Goal: Transaction & Acquisition: Book appointment/travel/reservation

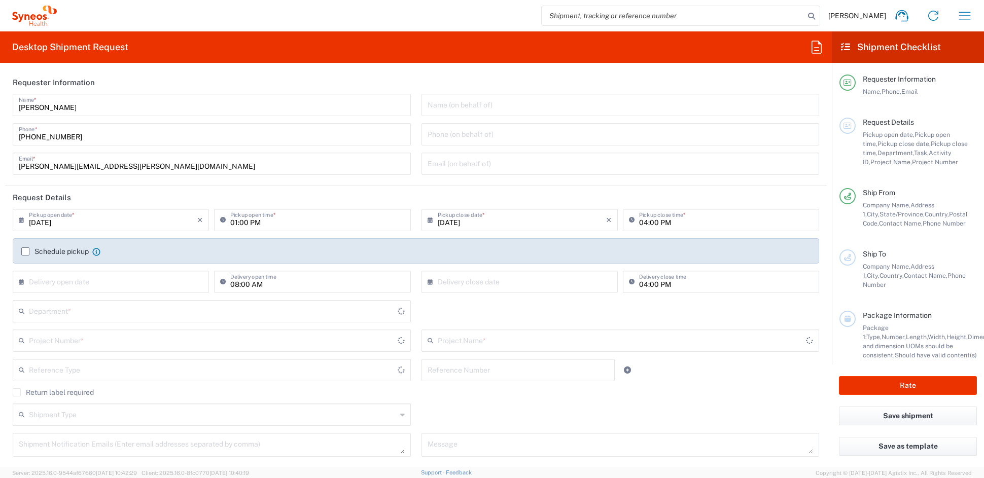
type input "[US_STATE]"
type input "United States"
type input "Syneos Health Communications-Westerville OH"
type input "6156"
click at [963, 12] on icon "button" at bounding box center [965, 16] width 12 height 8
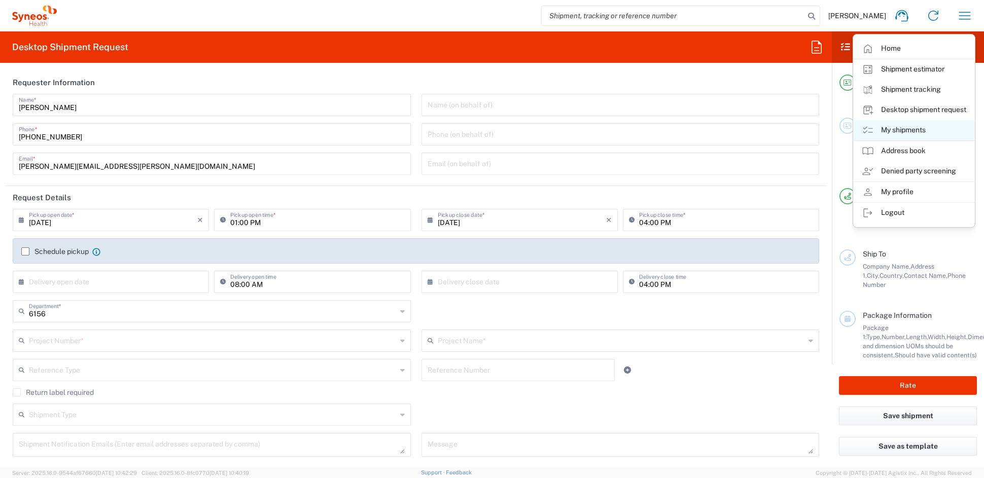
click at [905, 135] on link "My shipments" at bounding box center [914, 130] width 121 height 20
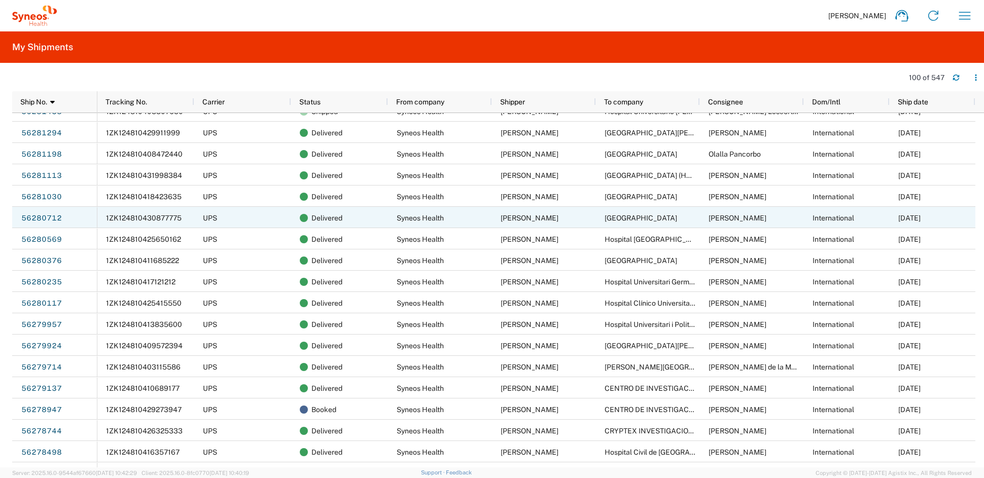
scroll to position [1106, 0]
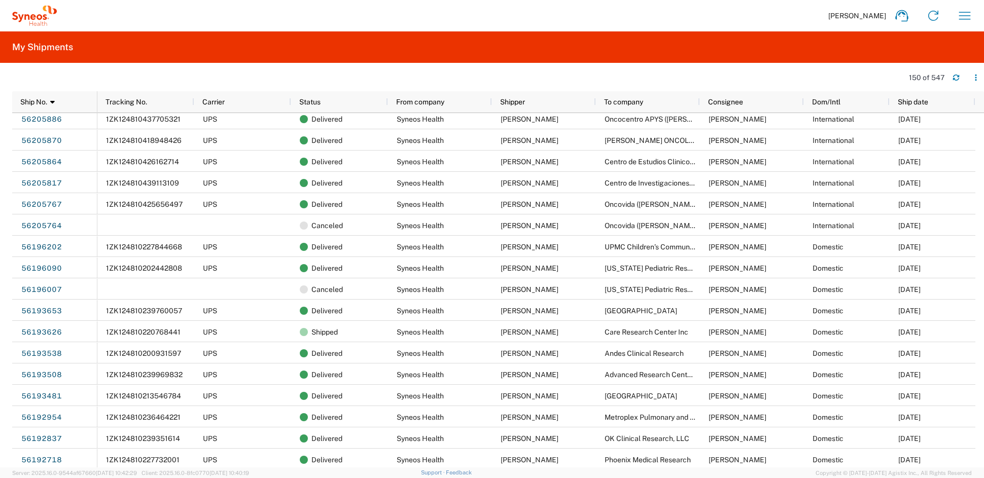
scroll to position [2561, 0]
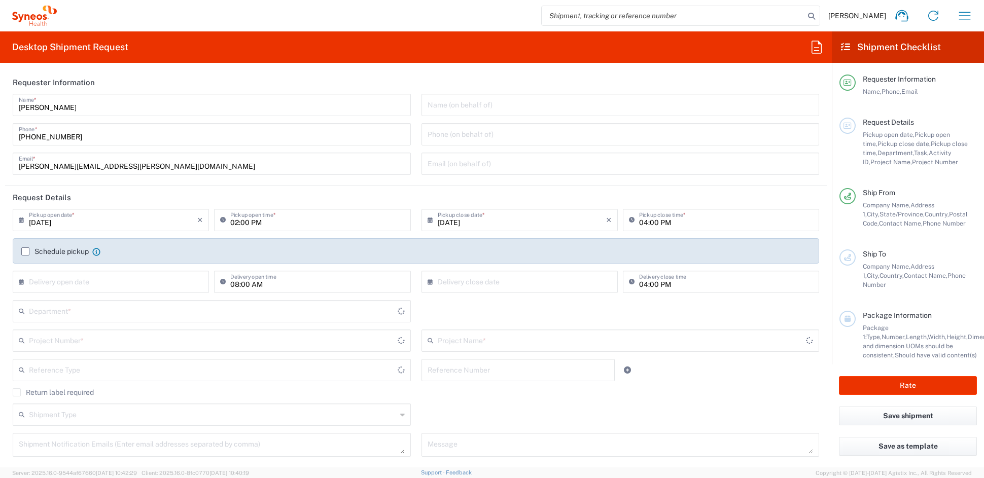
type input "[US_STATE]"
type input "[GEOGRAPHIC_DATA]"
type input "6156"
type input "Syneos Health Communications-[GEOGRAPHIC_DATA] [GEOGRAPHIC_DATA]"
drag, startPoint x: 126, startPoint y: 164, endPoint x: -30, endPoint y: 170, distance: 156.3
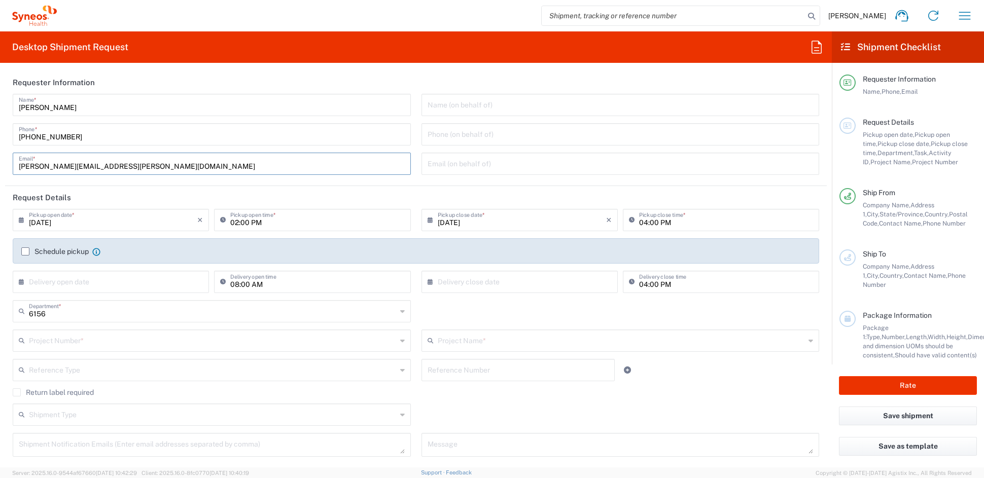
click at [0, 170] on html "[PERSON_NAME] Home Shipment estimator Shipment tracking Desktop shipment reques…" at bounding box center [492, 239] width 984 height 478
paste input "[PERSON_NAME].[PERSON_NAME]"
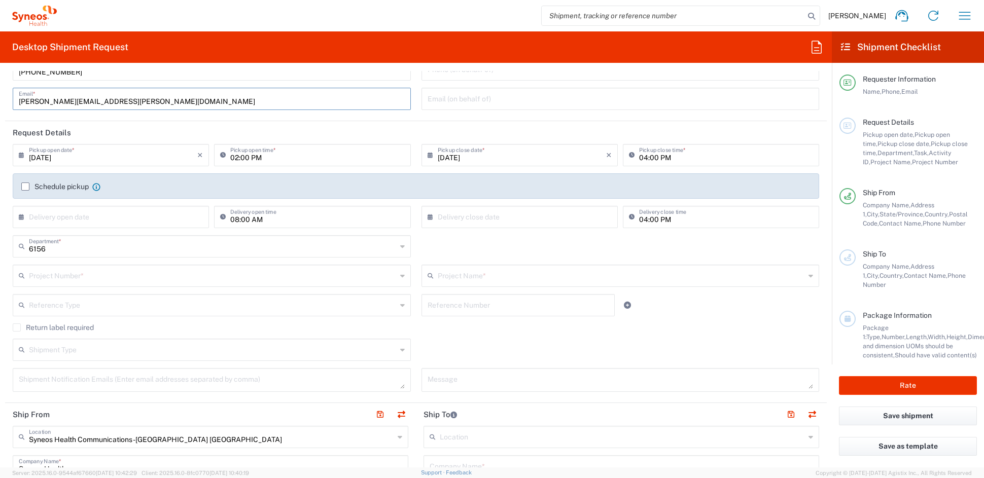
scroll to position [66, 0]
type input "[PERSON_NAME][EMAIL_ADDRESS][PERSON_NAME][DOMAIN_NAME]"
click at [55, 275] on input "text" at bounding box center [213, 274] width 368 height 18
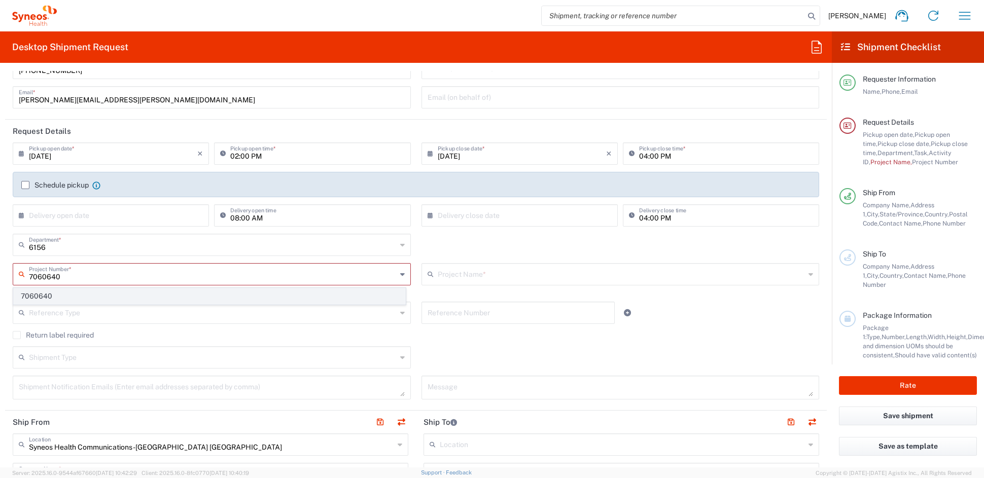
type input "7060640"
click at [52, 301] on span "7060640" at bounding box center [210, 297] width 392 height 16
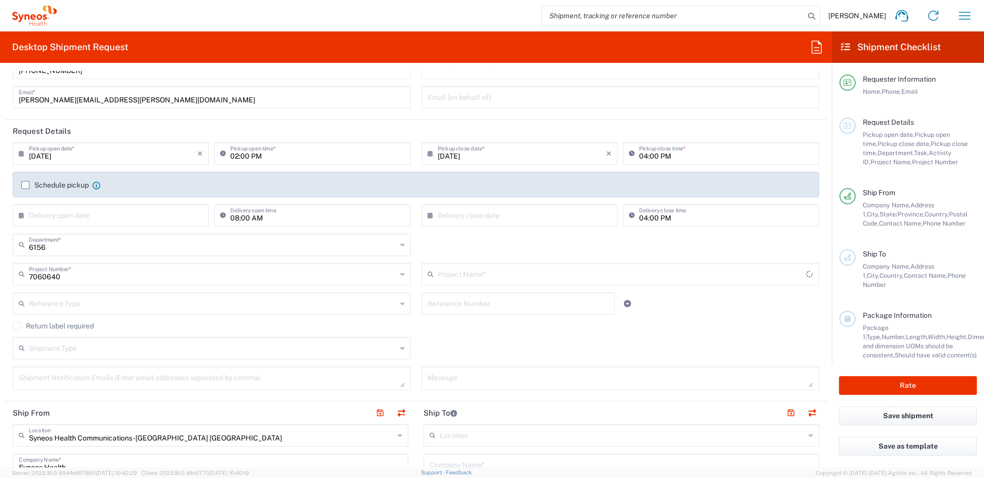
type input "SRK-015-005"
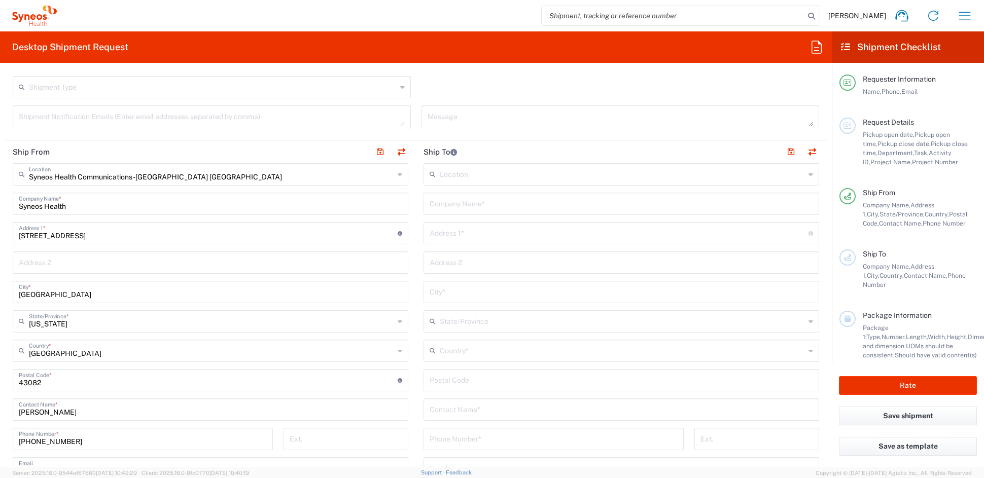
scroll to position [330, 0]
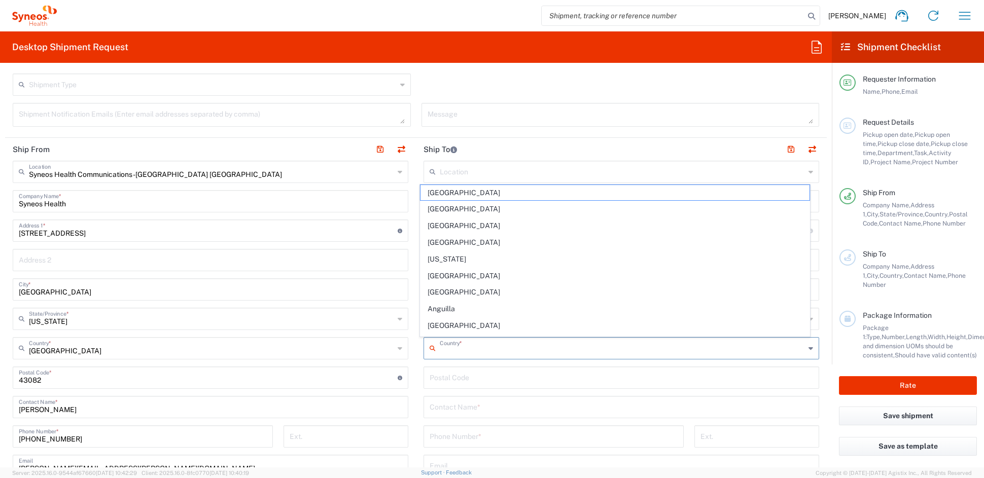
click at [467, 353] on input "text" at bounding box center [622, 348] width 365 height 18
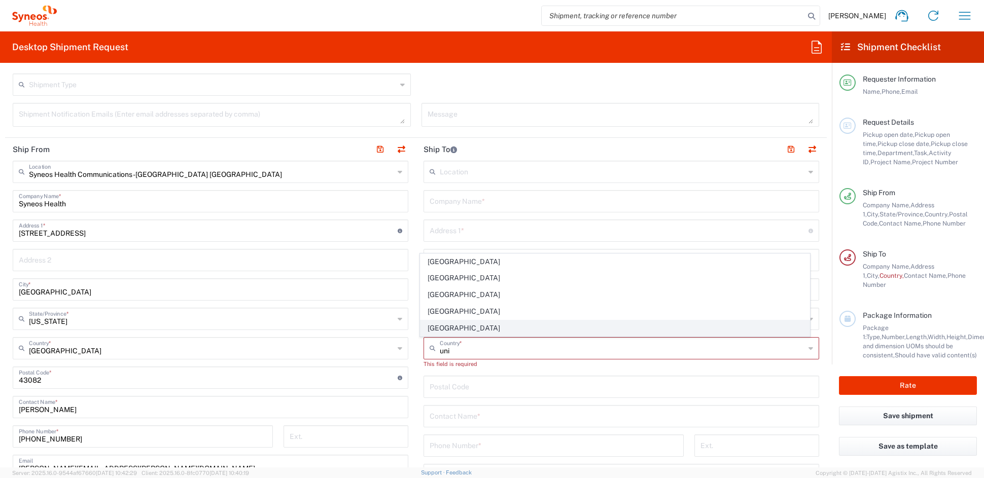
click at [438, 327] on span "[GEOGRAPHIC_DATA]" at bounding box center [614, 329] width 389 height 16
type input "[GEOGRAPHIC_DATA]"
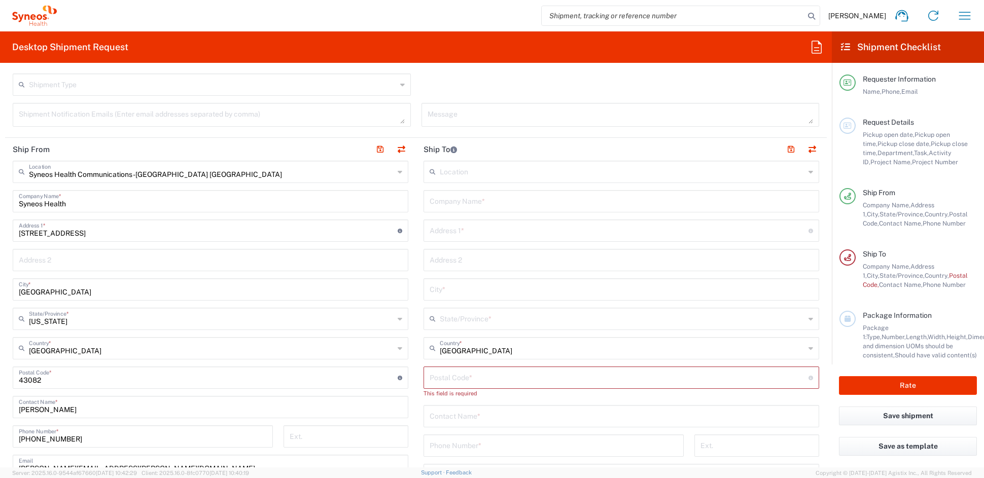
click at [449, 200] on input "text" at bounding box center [621, 201] width 383 height 18
paste input "[GEOGRAPHIC_DATA]"
type input "[GEOGRAPHIC_DATA]"
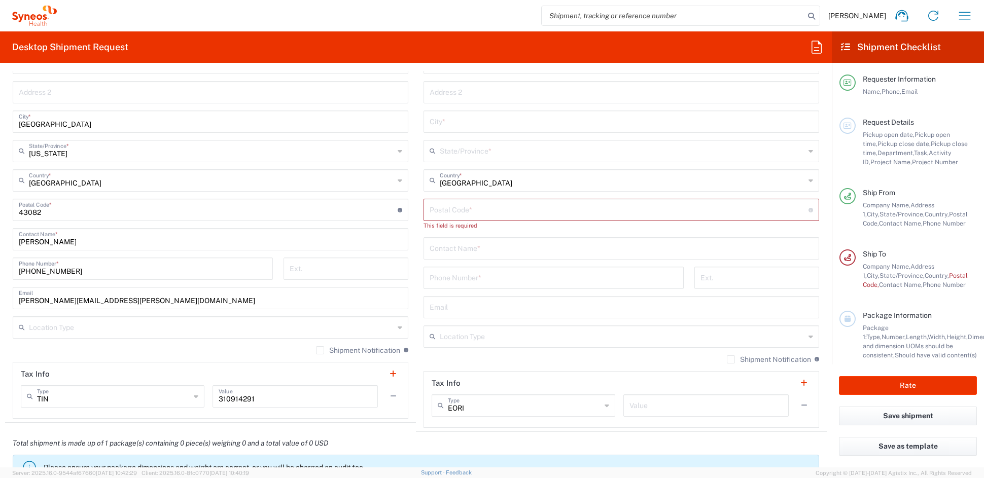
scroll to position [500, 0]
click at [456, 246] on input "text" at bounding box center [621, 246] width 383 height 18
paste input "[PERSON_NAME]"
type input "[PERSON_NAME]"
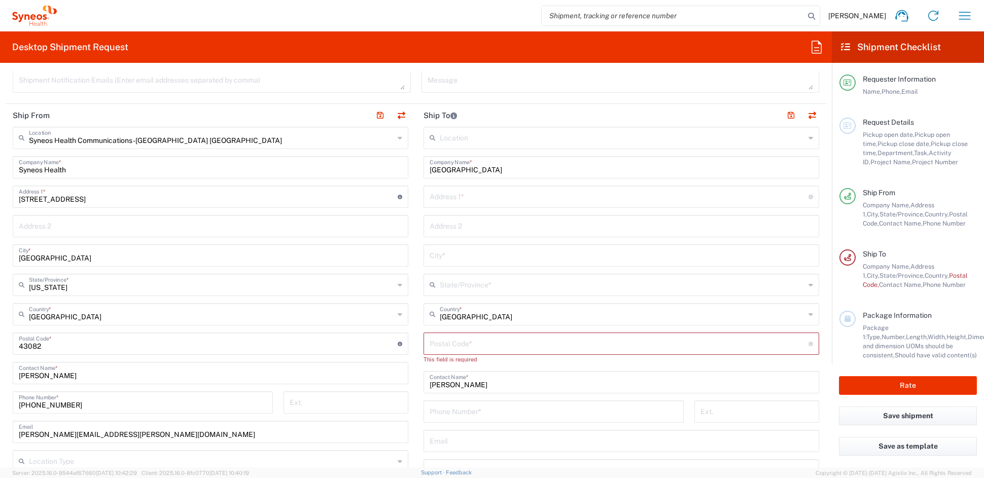
scroll to position [363, 0]
click at [459, 196] on input "text" at bounding box center [619, 197] width 379 height 18
paste input "Atrium Health [GEOGRAPHIC_DATA][DEMOGRAPHIC_DATA]"
type input "Atrium Health [GEOGRAPHIC_DATA][DEMOGRAPHIC_DATA]"
click at [445, 225] on input "text" at bounding box center [621, 227] width 383 height 18
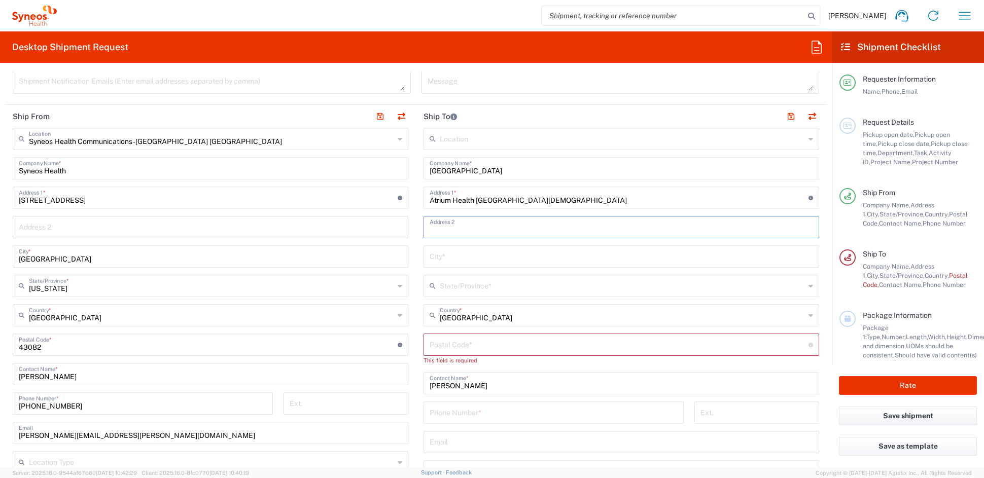
paste input "[GEOGRAPHIC_DATA][PERSON_NAME]"
type input "[GEOGRAPHIC_DATA][PERSON_NAME]"
click at [452, 255] on input "text" at bounding box center [621, 256] width 383 height 18
paste input "[PERSON_NAME]"
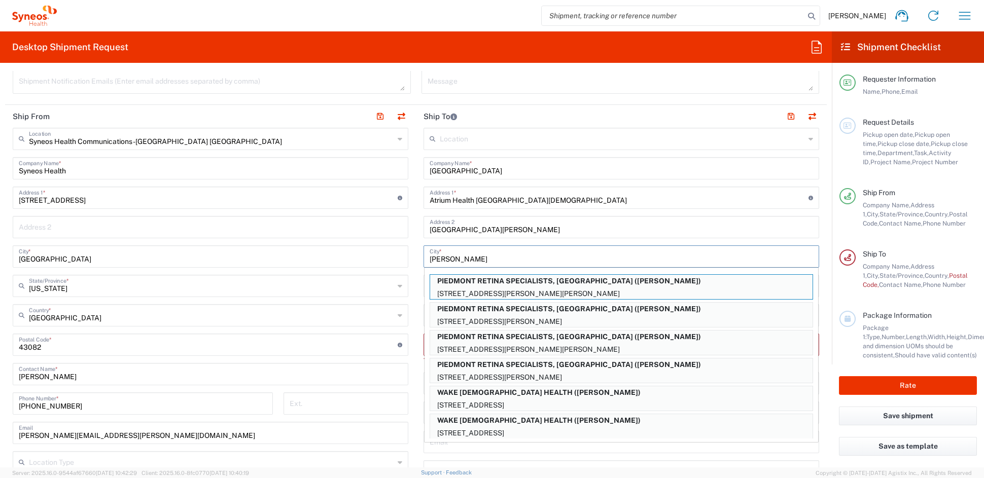
type input "[PERSON_NAME]"
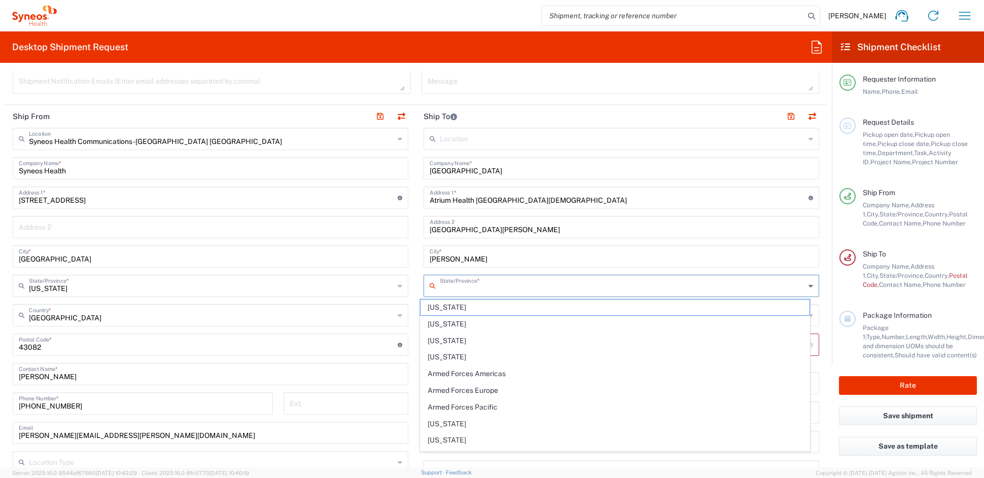
paste input "NC"
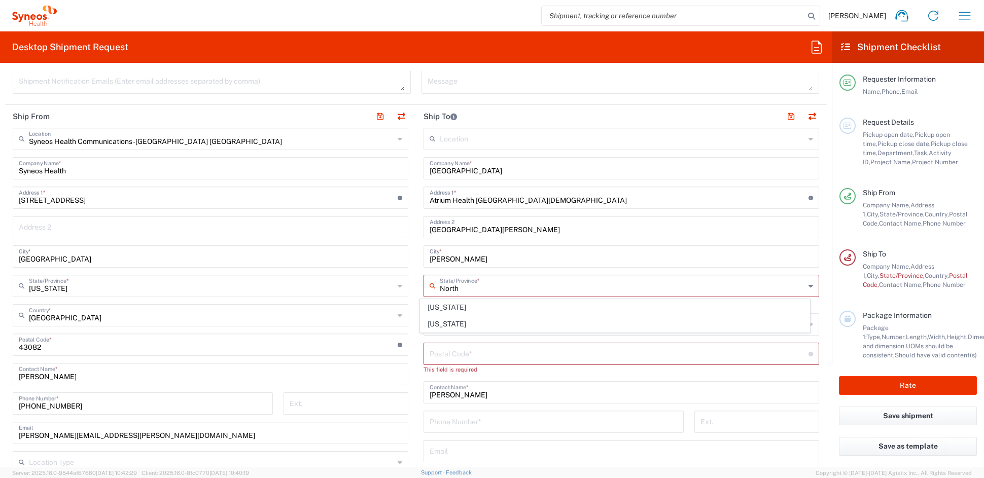
click at [430, 306] on span "[US_STATE]" at bounding box center [614, 308] width 389 height 16
type input "[US_STATE]"
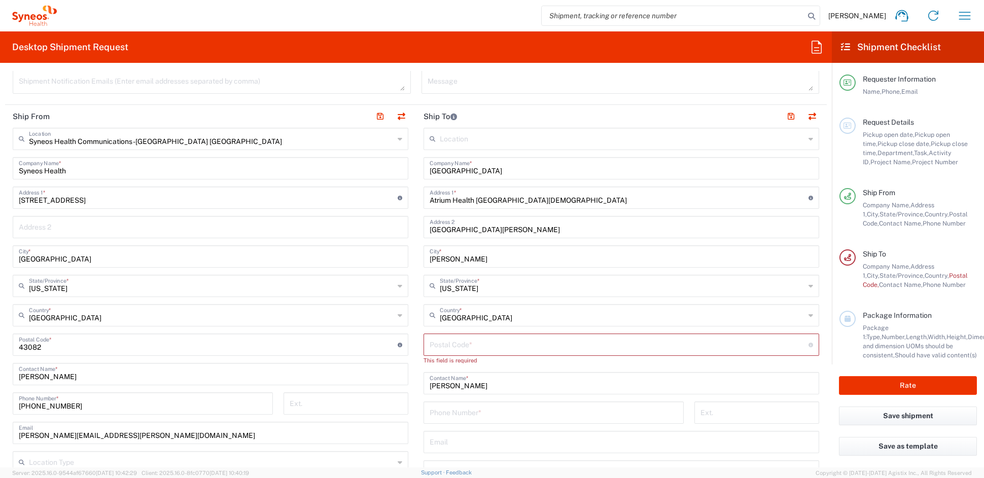
click at [473, 343] on input "undefined" at bounding box center [619, 344] width 379 height 18
paste input "27157"
type input "27157"
click at [464, 402] on input "tel" at bounding box center [554, 403] width 248 height 18
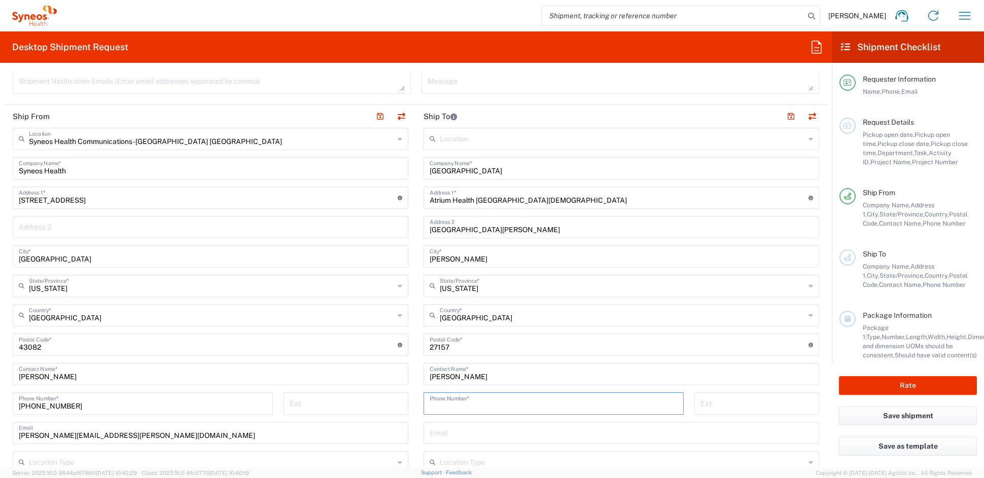
paste input "[PHONE_NUMBER]"
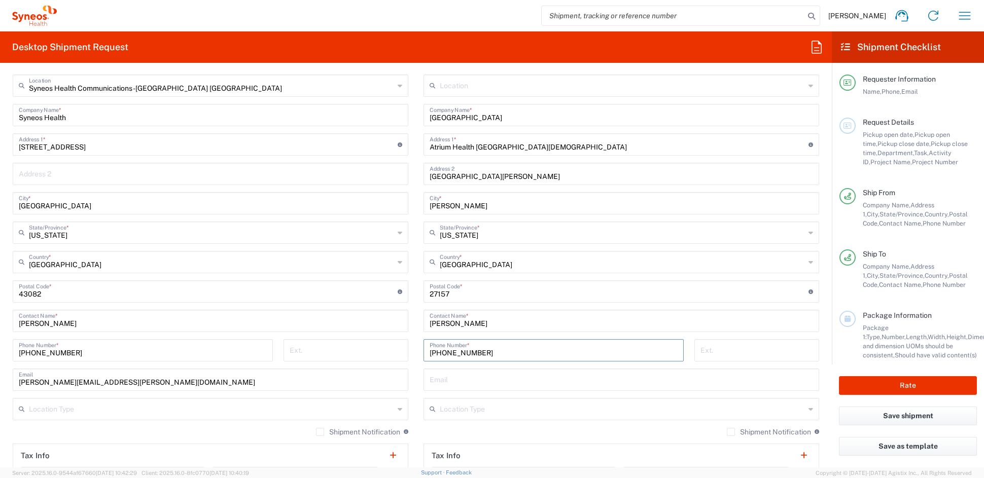
scroll to position [417, 0]
type input "[PHONE_NUMBER]"
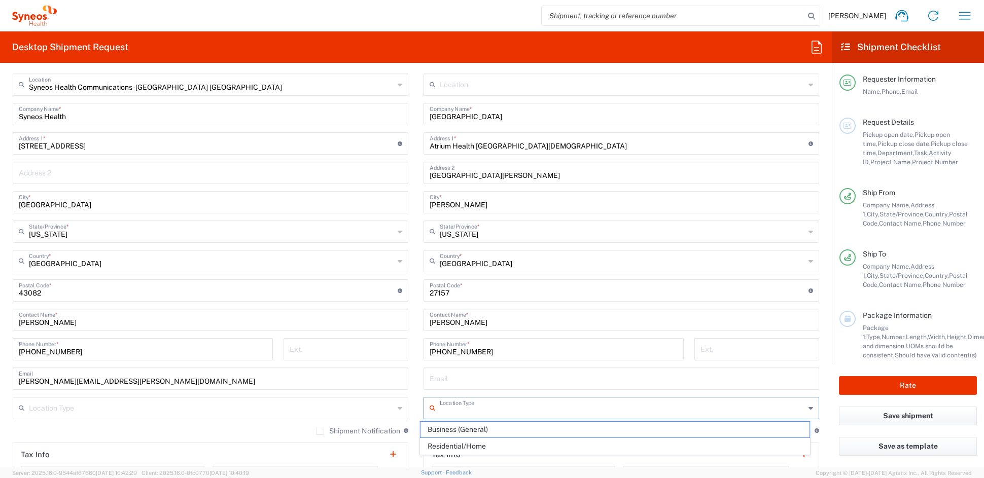
click at [481, 410] on input "text" at bounding box center [622, 408] width 365 height 18
click at [468, 431] on span "Business (General)" at bounding box center [614, 430] width 389 height 16
type input "Business (General)"
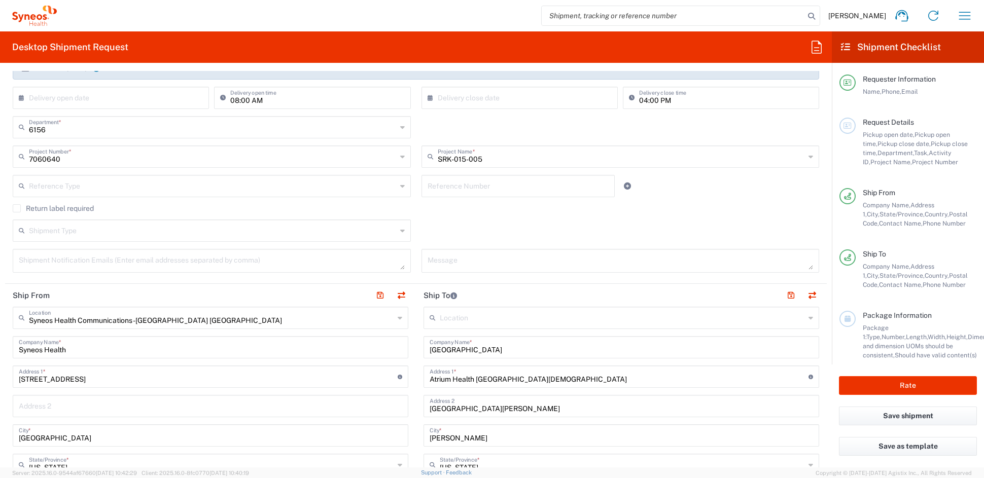
scroll to position [178, 0]
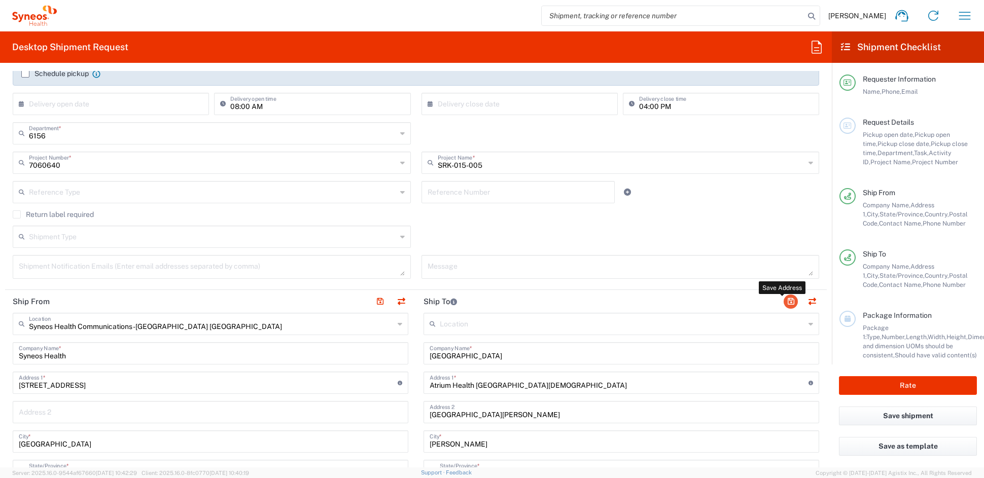
click at [784, 301] on button "button" at bounding box center [791, 302] width 14 height 14
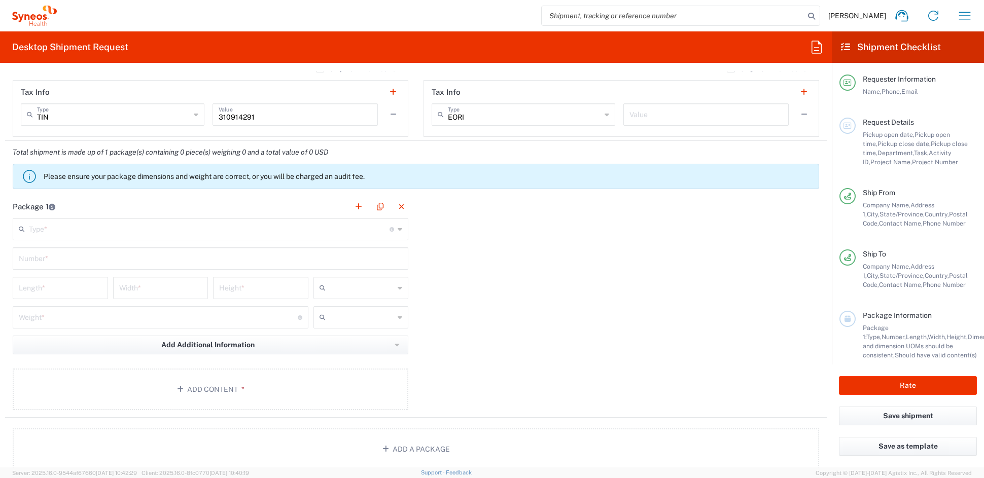
scroll to position [782, 0]
click at [56, 228] on input "text" at bounding box center [209, 227] width 361 height 18
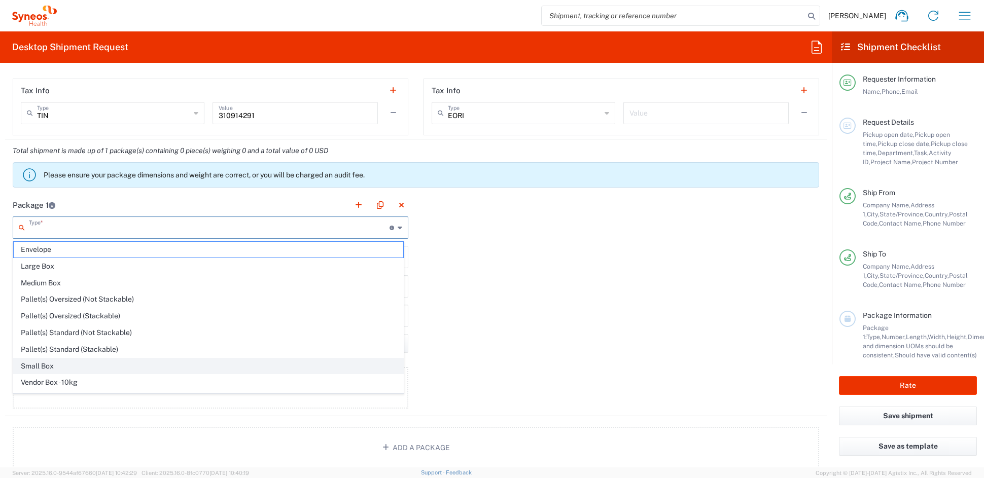
scroll to position [31, 0]
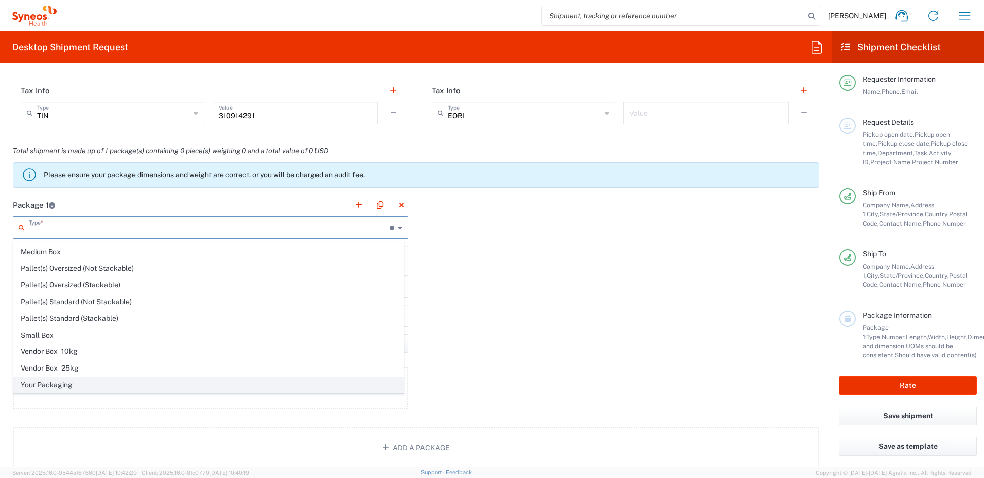
click at [43, 386] on span "Your Packaging" at bounding box center [208, 385] width 389 height 16
type input "Your Packaging"
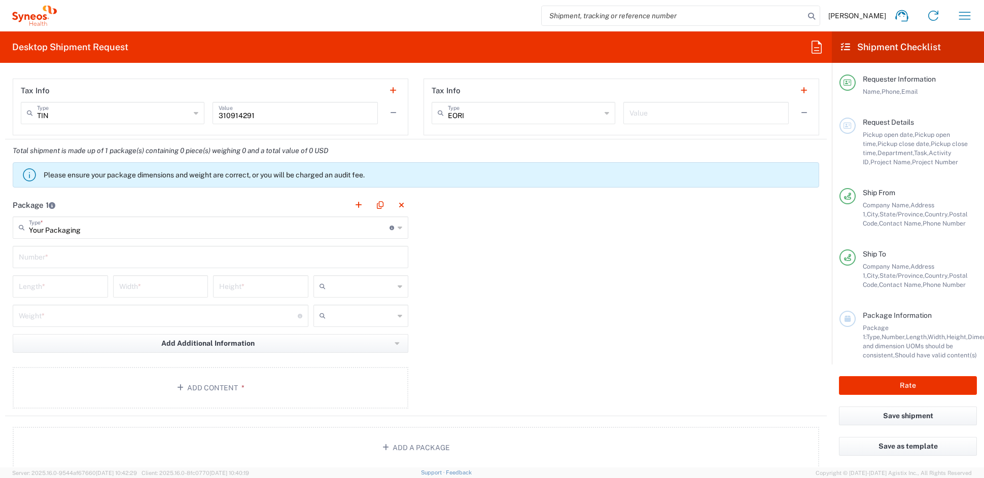
click at [56, 258] on input "text" at bounding box center [210, 256] width 383 height 18
type input "1"
click at [54, 289] on input "number" at bounding box center [60, 286] width 83 height 18
type input "21"
type input "15"
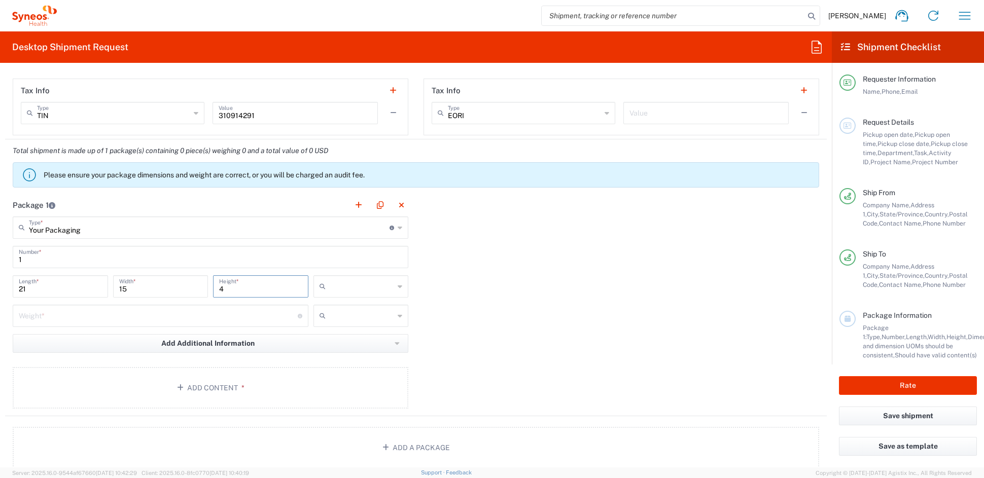
type input "4"
drag, startPoint x: 325, startPoint y: 345, endPoint x: 246, endPoint y: 332, distance: 79.6
click at [324, 344] on span "in" at bounding box center [357, 342] width 92 height 16
type input "in"
click at [94, 315] on input "number" at bounding box center [158, 315] width 279 height 18
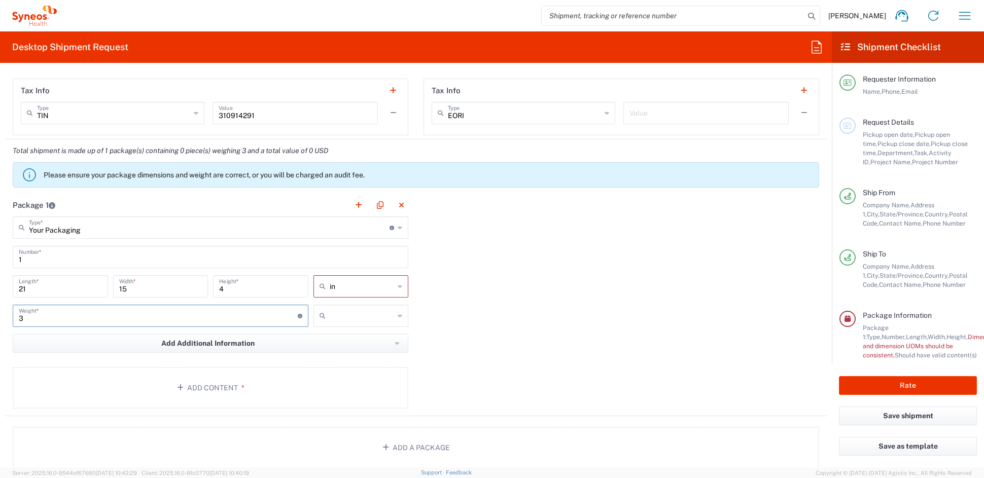
type input "3"
click at [341, 321] on input "text" at bounding box center [362, 316] width 65 height 16
click at [333, 355] on span "lbs" at bounding box center [357, 355] width 92 height 16
type input "lbs"
click at [218, 389] on button "Add Content *" at bounding box center [211, 388] width 396 height 42
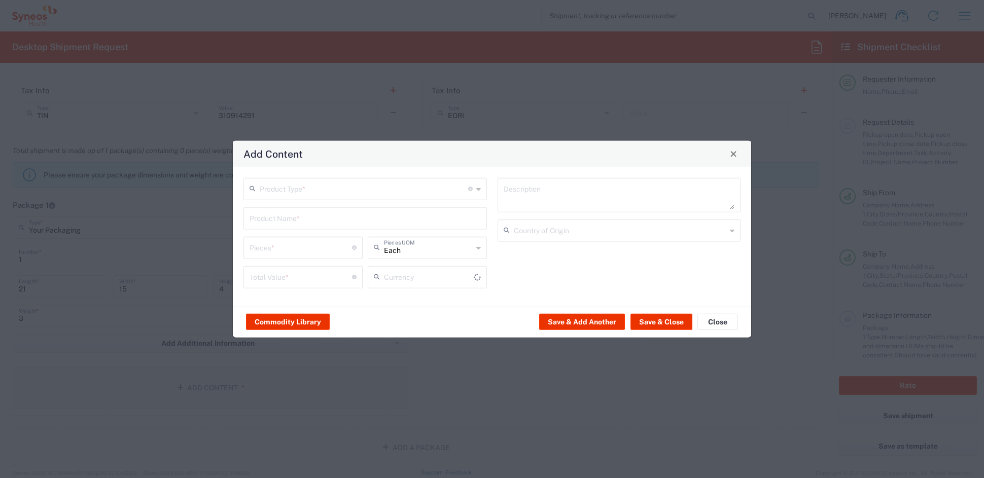
type input "US Dollar"
click at [288, 190] on input "text" at bounding box center [364, 188] width 208 height 18
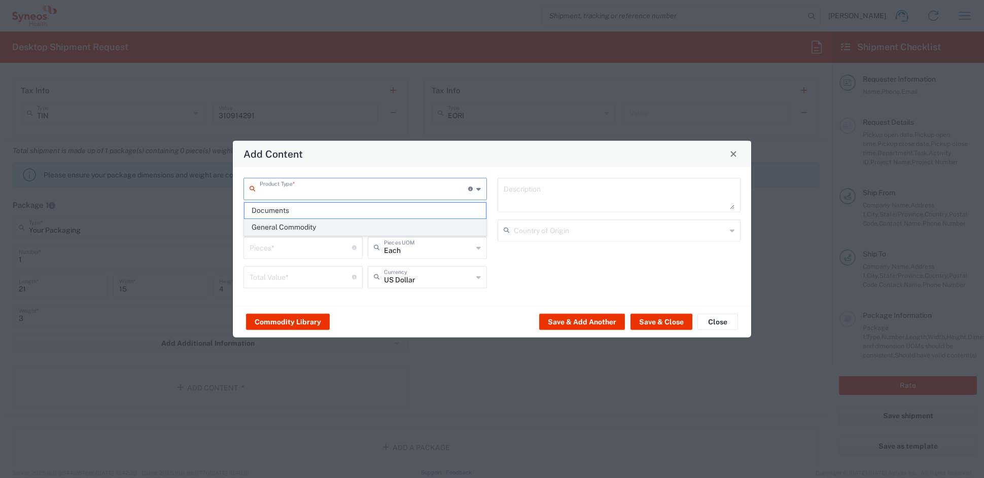
click at [279, 227] on span "General Commodity" at bounding box center [364, 228] width 241 height 16
type input "General Commodity"
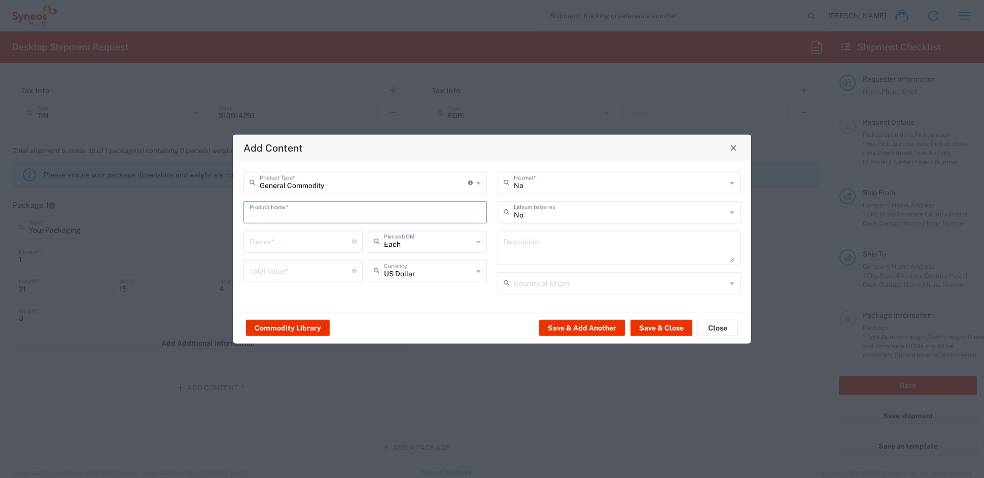
click at [285, 212] on input "text" at bounding box center [365, 211] width 231 height 18
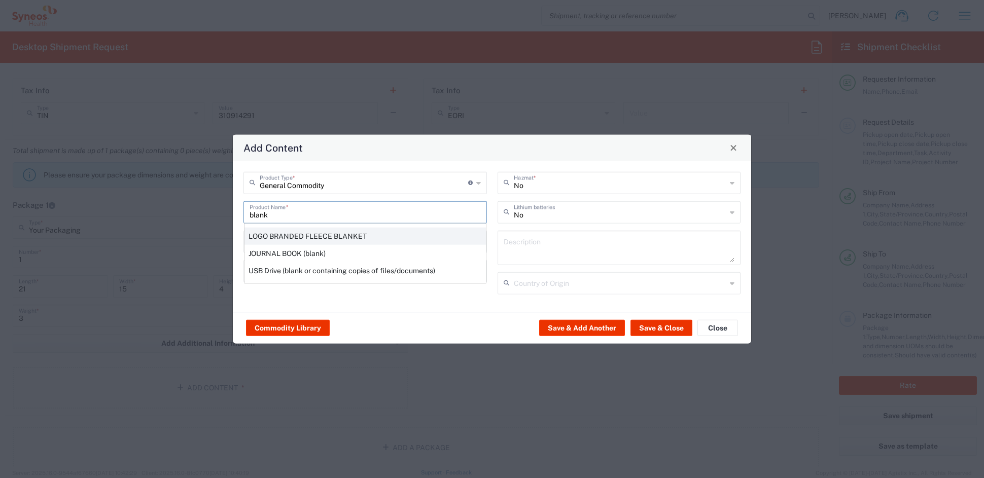
click at [302, 236] on div "LOGO BRANDED FLEECE BLANKET" at bounding box center [364, 235] width 241 height 17
type input "LOGO BRANDED FLEECE BLANKET"
type input "1"
type textarea "KNITTED POLYESTER"
type input "[GEOGRAPHIC_DATA]"
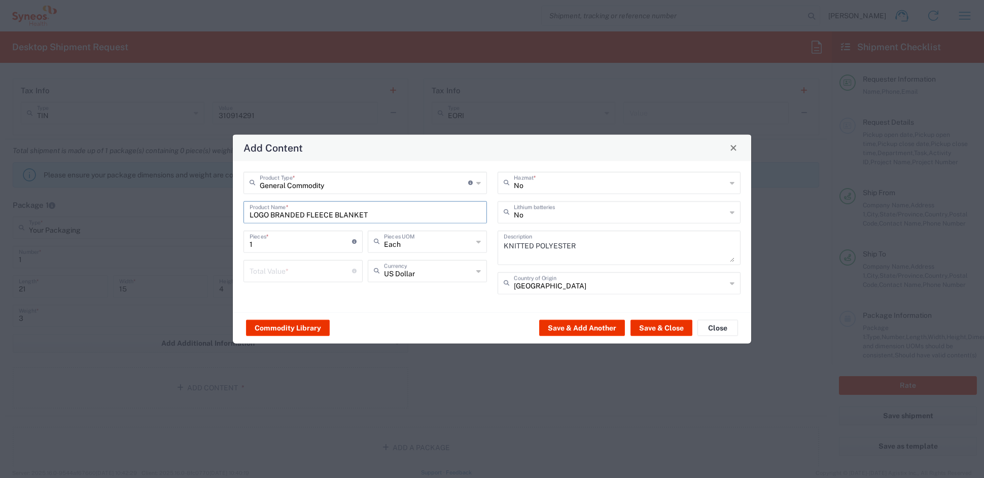
click at [272, 268] on input "number" at bounding box center [301, 270] width 102 height 18
type input "20"
drag, startPoint x: 241, startPoint y: 241, endPoint x: 216, endPoint y: 240, distance: 25.4
click at [216, 240] on div "Add Content General Commodity Product Type * Document: Paper document generated…" at bounding box center [492, 239] width 984 height 478
type input "2"
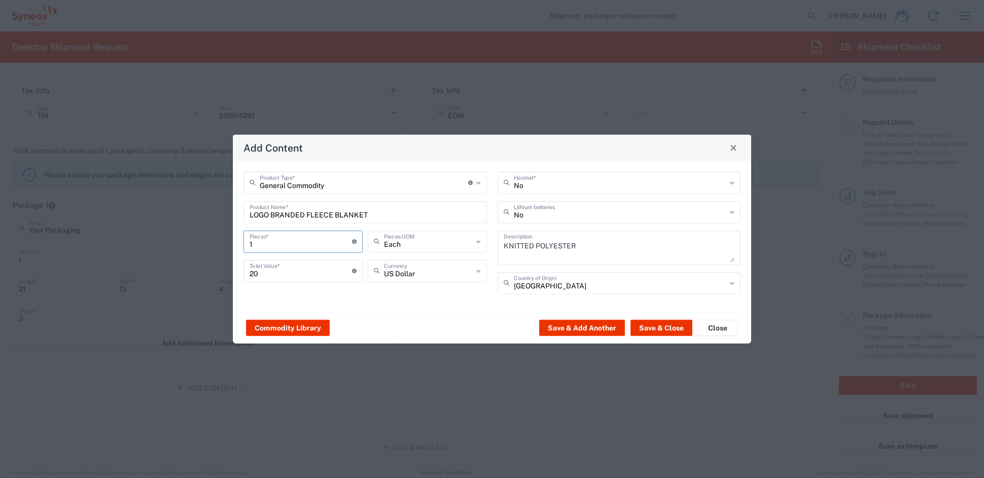
type input "40"
type input "2"
drag, startPoint x: 232, startPoint y: 272, endPoint x: 220, endPoint y: 270, distance: 11.8
click at [220, 270] on div "Add Content General Commodity Product Type * Document: Paper document generated…" at bounding box center [492, 239] width 984 height 478
click at [572, 323] on button "Save & Add Another" at bounding box center [582, 328] width 86 height 16
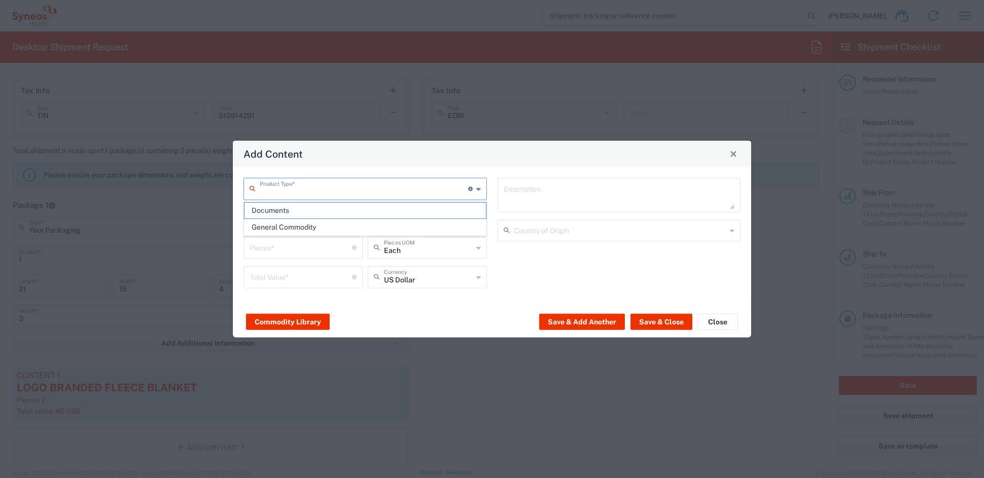
click at [282, 190] on input "text" at bounding box center [364, 188] width 208 height 18
click at [280, 224] on span "General Commodity" at bounding box center [364, 228] width 241 height 16
type input "General Commodity"
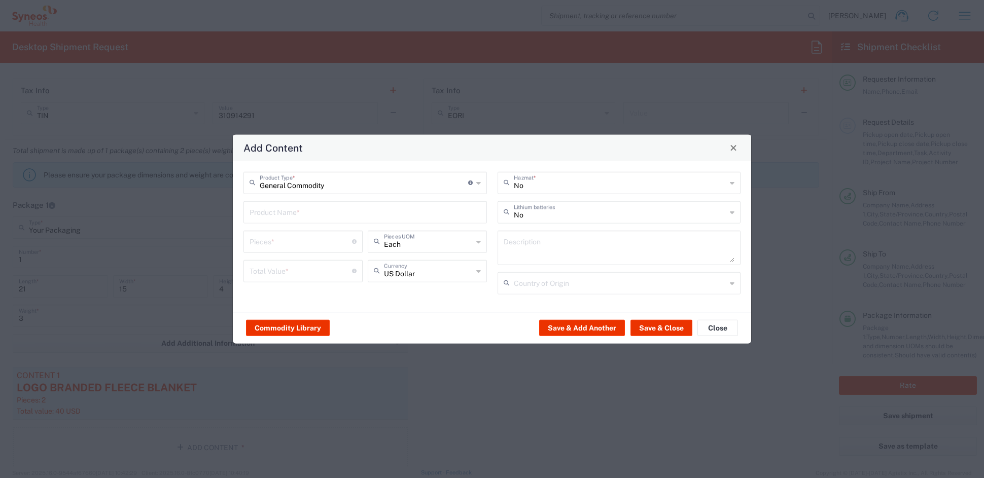
click at [281, 206] on input "text" at bounding box center [365, 211] width 231 height 18
click at [287, 235] on div "CANVAS TOTE BAG" at bounding box center [364, 235] width 241 height 17
type input "CANVAS TOTE BAG"
type input "1"
type textarea "CANVAS TOTE BAG"
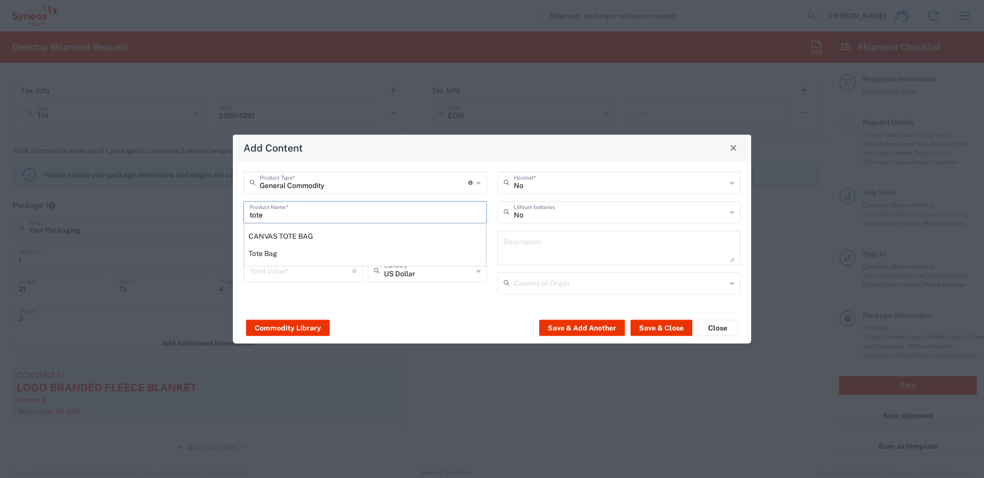
type input "[GEOGRAPHIC_DATA]"
drag, startPoint x: 254, startPoint y: 243, endPoint x: 221, endPoint y: 240, distance: 33.7
click at [220, 240] on div "Add Content General Commodity Product Type * Document: Paper document generated…" at bounding box center [492, 239] width 984 height 478
type input "2"
click at [282, 273] on input "number" at bounding box center [301, 270] width 102 height 18
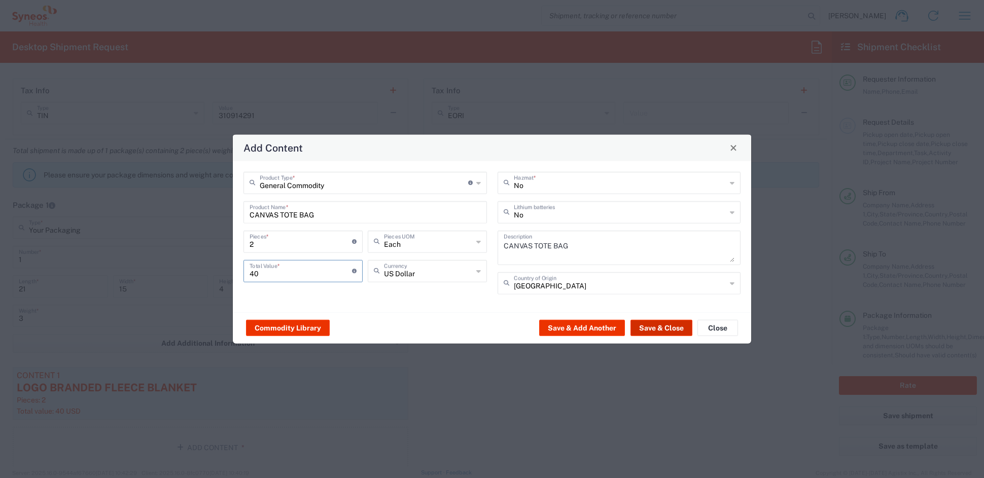
type input "40"
click at [657, 324] on button "Save & Close" at bounding box center [661, 328] width 62 height 16
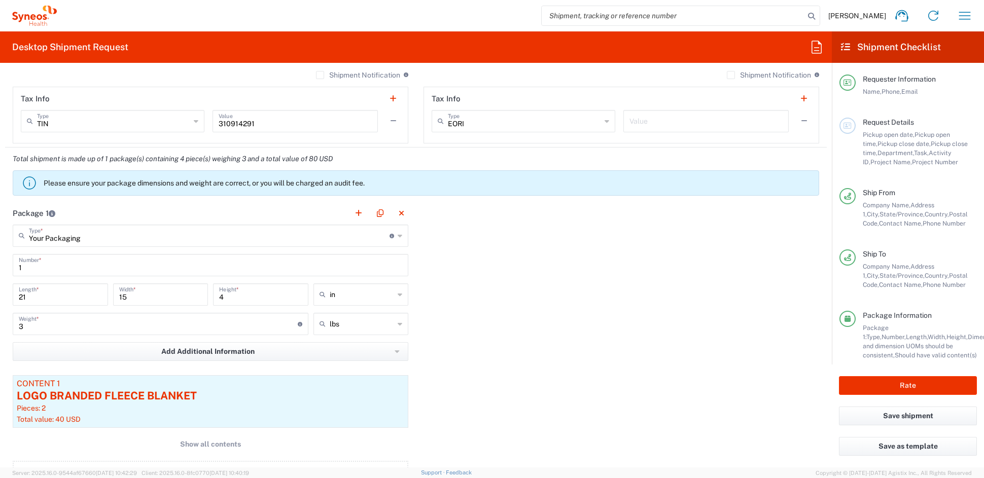
scroll to position [773, 0]
click at [884, 381] on button "Rate" at bounding box center [908, 385] width 138 height 19
type input "7060640"
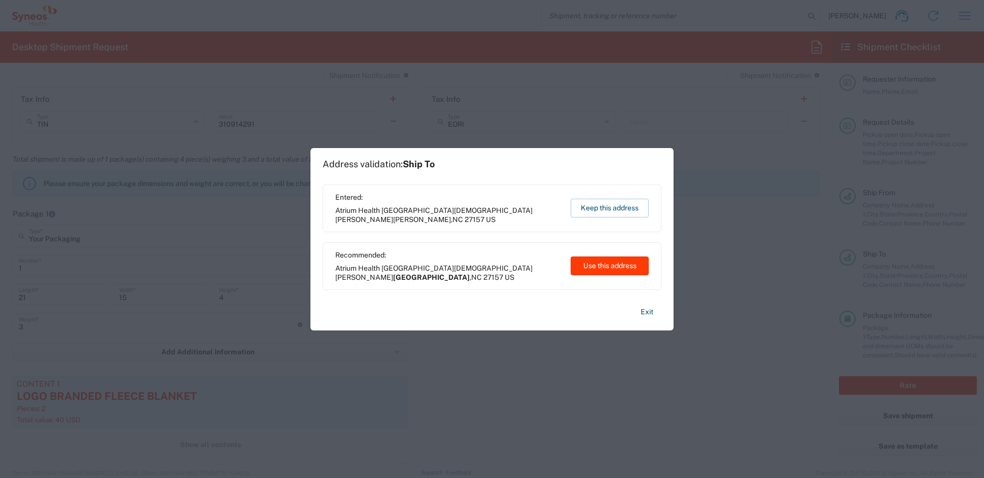
click at [610, 264] on button "Use this address" at bounding box center [610, 266] width 78 height 19
type input "[GEOGRAPHIC_DATA]"
type input "[US_STATE]"
type input "[GEOGRAPHIC_DATA]"
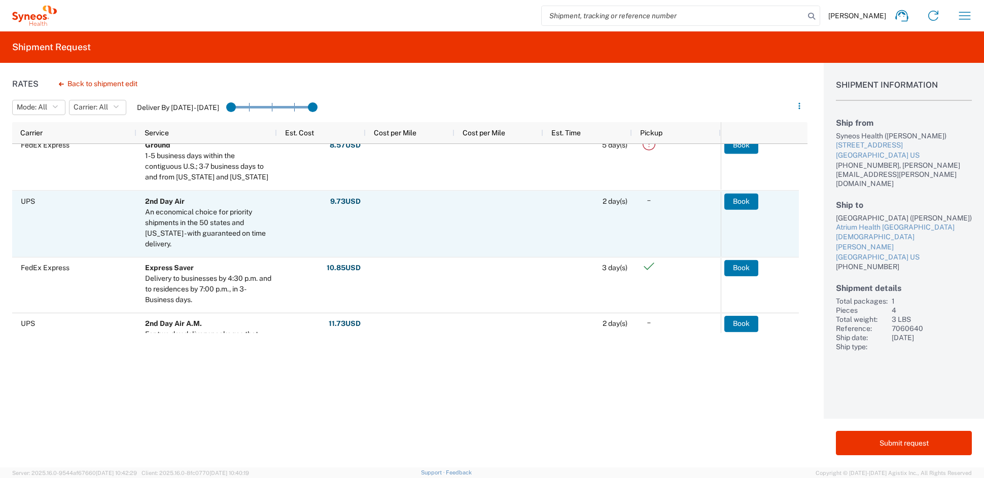
scroll to position [145, 0]
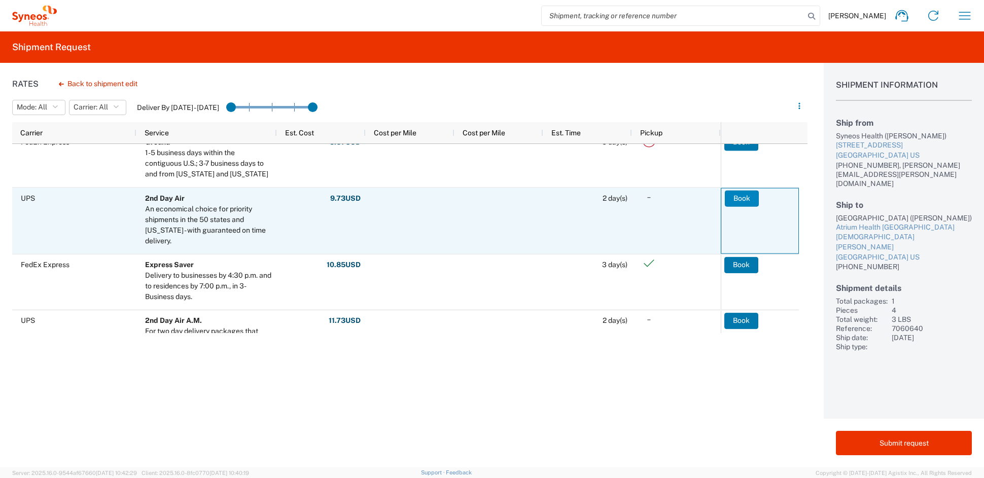
click at [749, 191] on button "Book" at bounding box center [742, 198] width 34 height 16
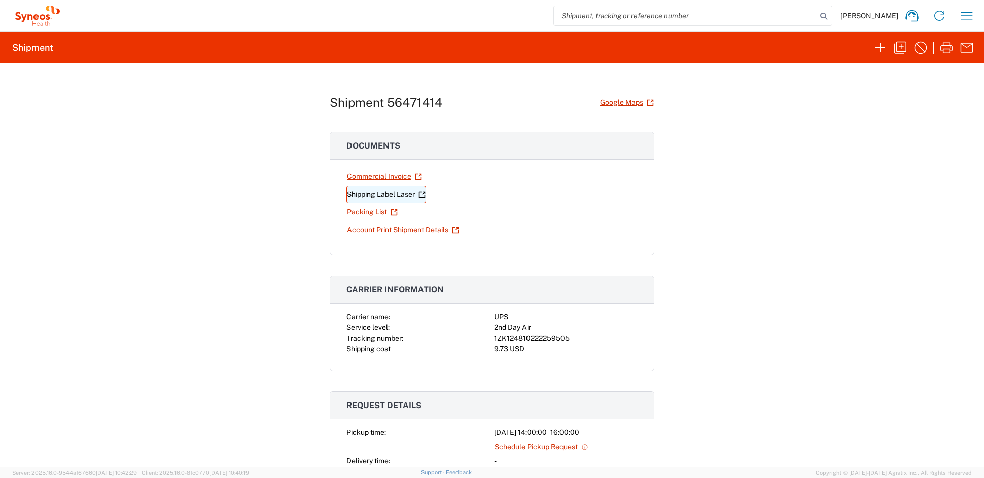
click at [370, 195] on link "Shipping Label Laser" at bounding box center [386, 195] width 80 height 18
click at [903, 50] on icon "button" at bounding box center [900, 48] width 16 height 16
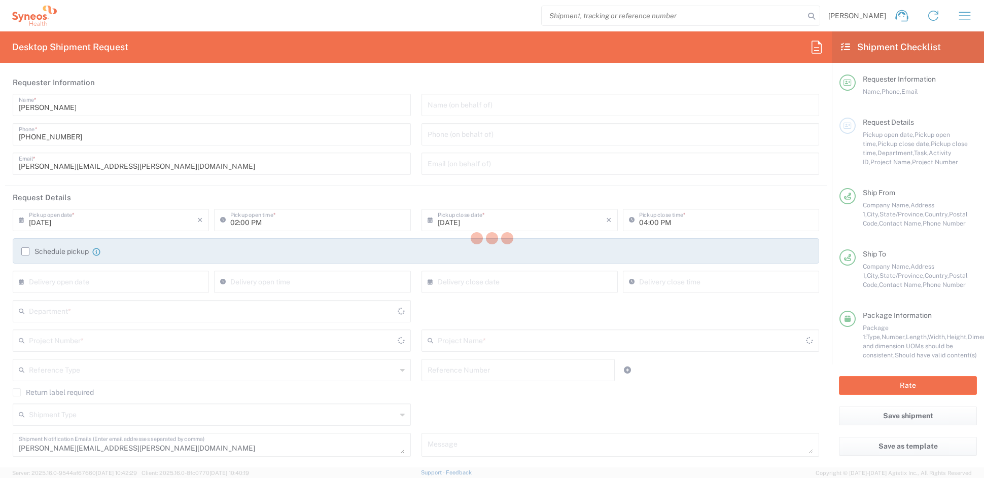
type input "[US_STATE]"
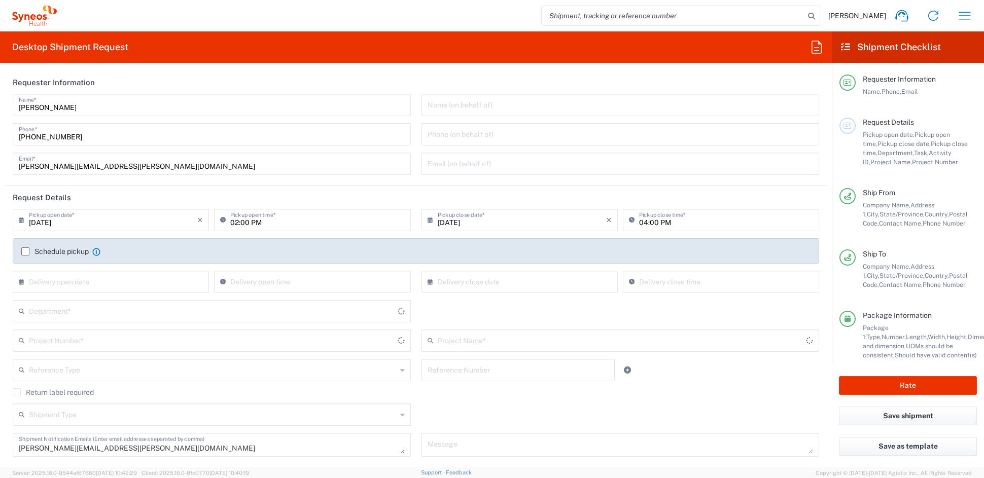
type input "[US_STATE]"
type input "7060640"
type input "Your Packaging"
type input "SRK-015-005"
type input "6156"
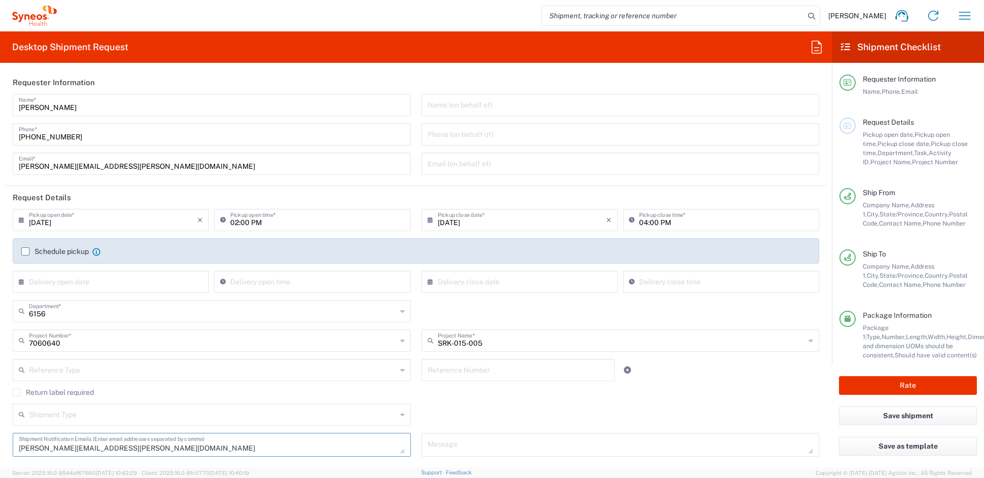
drag, startPoint x: 143, startPoint y: 450, endPoint x: -11, endPoint y: 449, distance: 153.2
click at [0, 449] on html "[PERSON_NAME] Home Shipment estimator Shipment tracking Desktop shipment reques…" at bounding box center [492, 239] width 984 height 478
click at [125, 166] on input "[PERSON_NAME][EMAIL_ADDRESS][PERSON_NAME][DOMAIN_NAME]" at bounding box center [212, 163] width 386 height 18
drag, startPoint x: 123, startPoint y: 166, endPoint x: -23, endPoint y: 160, distance: 145.7
click at [0, 160] on html "[PERSON_NAME] Home Shipment estimator Shipment tracking Desktop shipment reques…" at bounding box center [492, 239] width 984 height 478
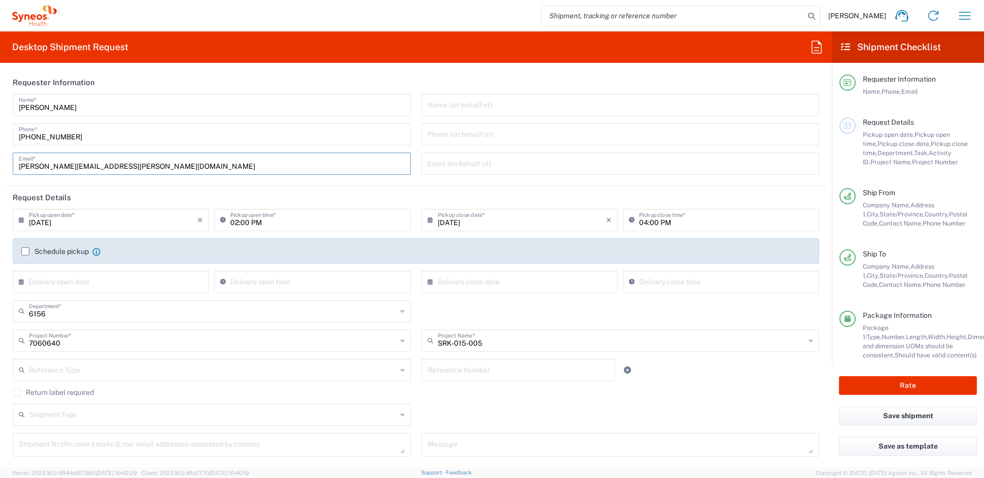
paste input "[PERSON_NAME].[PERSON_NAME]"
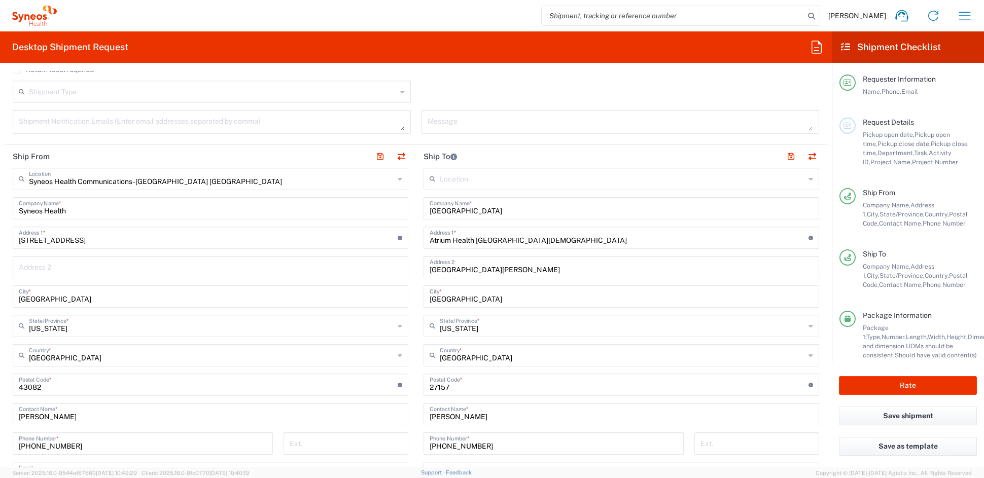
scroll to position [330, 0]
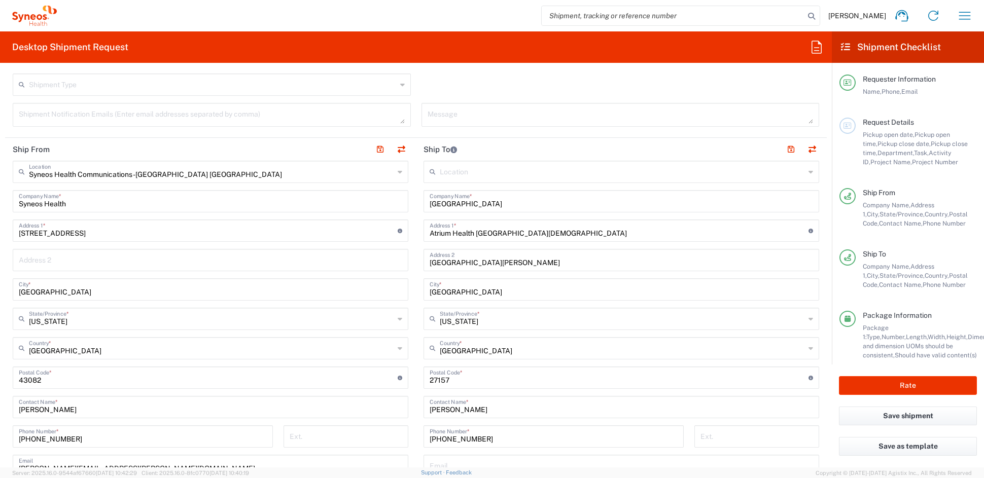
type input "[PERSON_NAME][EMAIL_ADDRESS][PERSON_NAME][DOMAIN_NAME]"
drag, startPoint x: 511, startPoint y: 203, endPoint x: 353, endPoint y: 207, distance: 157.8
click at [366, 206] on div "Ship From Syneos Health Communications-[GEOGRAPHIC_DATA] [GEOGRAPHIC_DATA] Loca…" at bounding box center [416, 364] width 822 height 453
paste input "Neurology Rare Disease Center"
type input "Neurology Rare Disease Center"
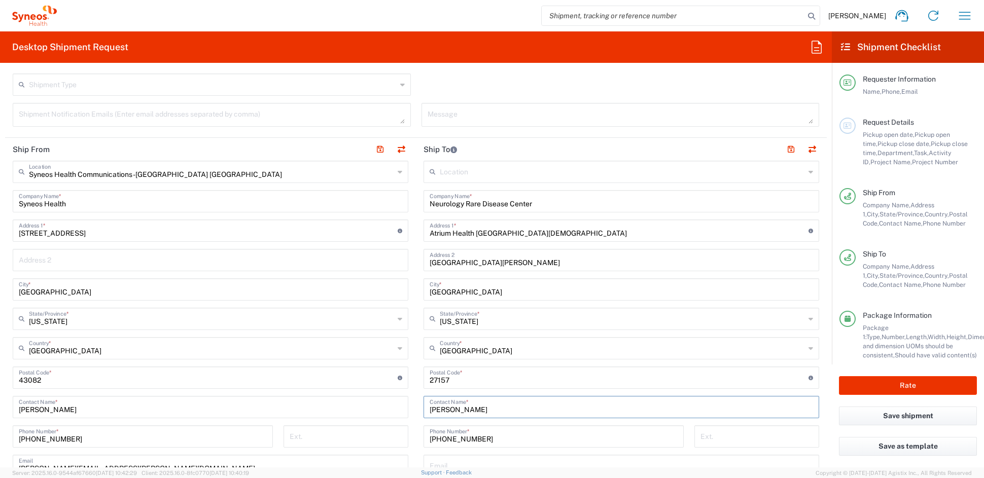
drag, startPoint x: 434, startPoint y: 408, endPoint x: 359, endPoint y: 408, distance: 75.6
click at [360, 407] on div "Ship From Syneos Health Communications-[GEOGRAPHIC_DATA] [GEOGRAPHIC_DATA] Loca…" at bounding box center [416, 364] width 822 height 453
paste input "[PERSON_NAME]"
type input "[PERSON_NAME]"
drag, startPoint x: 528, startPoint y: 235, endPoint x: 355, endPoint y: 228, distance: 173.6
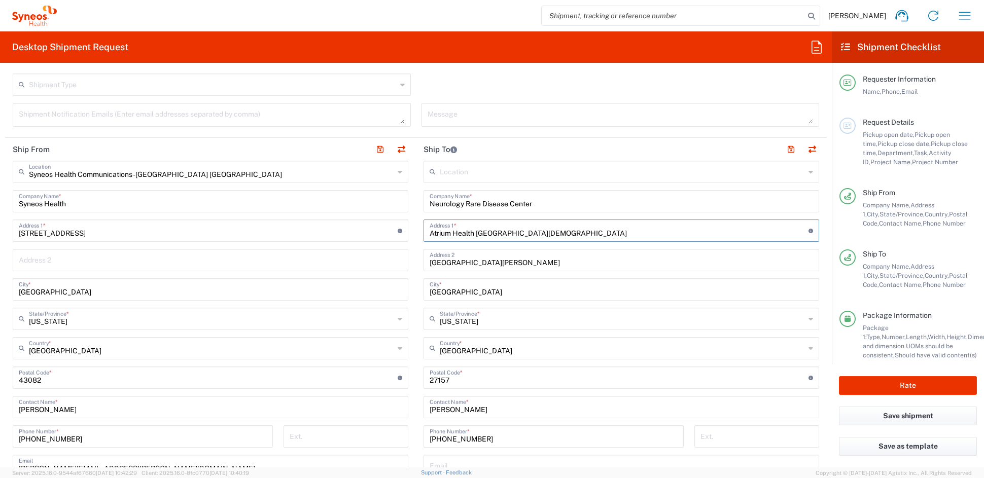
click at [356, 228] on div "Ship From Syneos Health Communications-[GEOGRAPHIC_DATA] [GEOGRAPHIC_DATA] Loca…" at bounding box center [416, 364] width 822 height 453
paste input "[STREET_ADDRESS]"
type input "[STREET_ADDRESS]"
drag, startPoint x: 596, startPoint y: 264, endPoint x: 403, endPoint y: 261, distance: 193.3
click at [404, 261] on div "Ship From Syneos Health Communications-[GEOGRAPHIC_DATA] [GEOGRAPHIC_DATA] Loca…" at bounding box center [416, 364] width 822 height 453
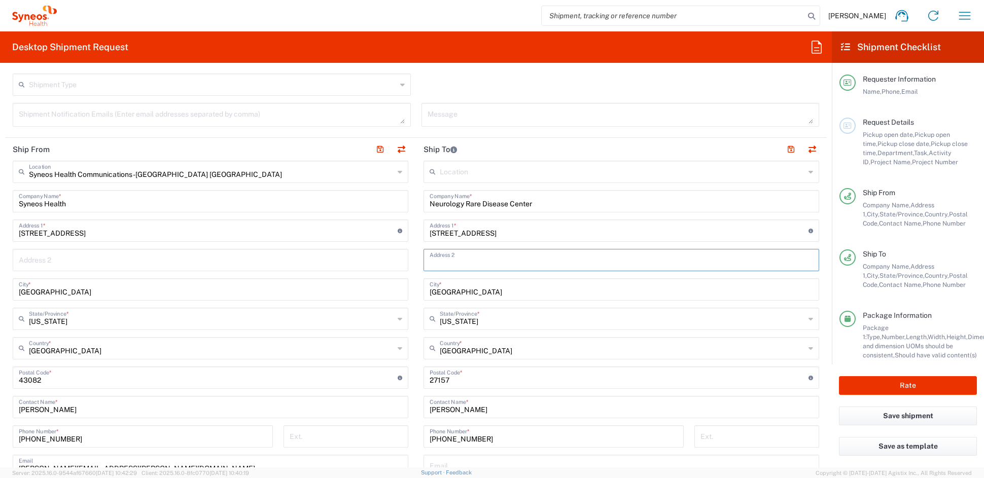
paste input "Suite 115"
type input "Suite 115"
drag, startPoint x: 423, startPoint y: 292, endPoint x: 362, endPoint y: 292, distance: 60.9
click at [363, 291] on div "Ship From Syneos Health Communications-[GEOGRAPHIC_DATA] [GEOGRAPHIC_DATA] Loca…" at bounding box center [416, 364] width 822 height 453
paste input "[PERSON_NAME]"
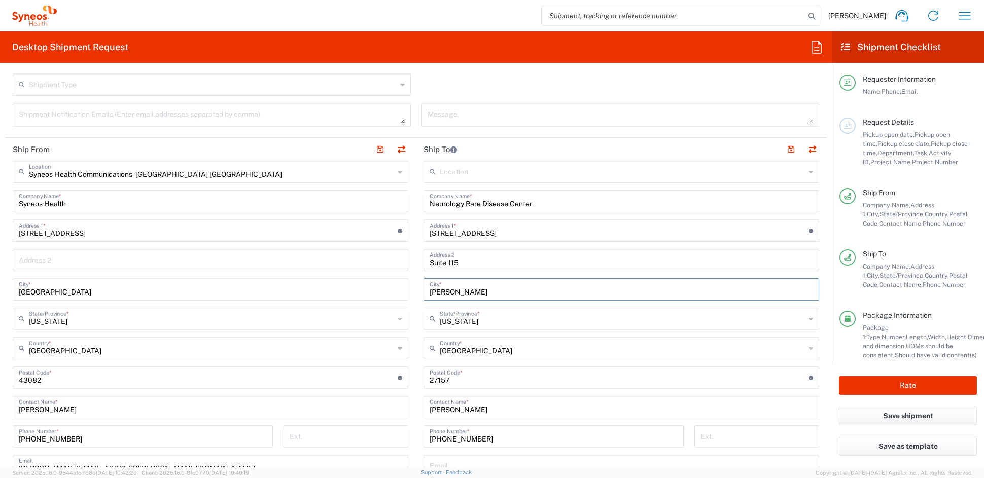
type input "[PERSON_NAME]"
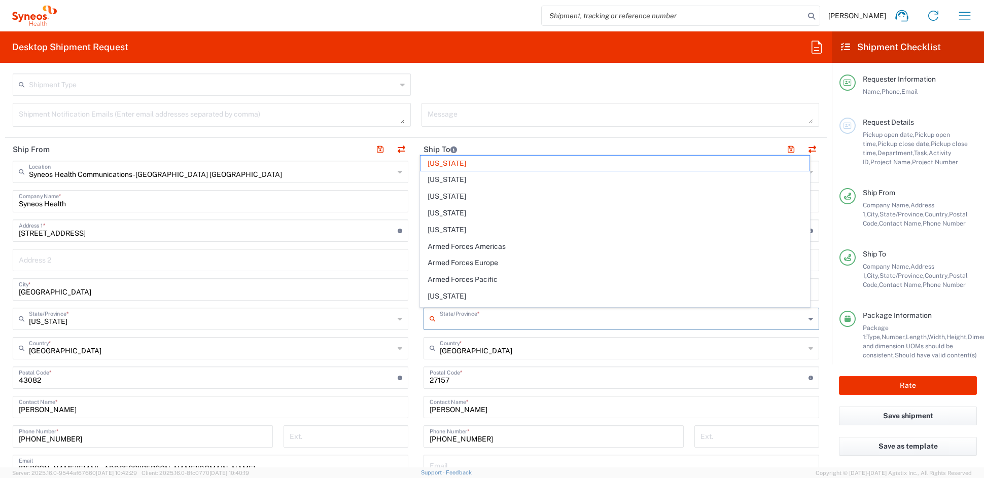
drag, startPoint x: 485, startPoint y: 322, endPoint x: 361, endPoint y: 314, distance: 124.5
click at [361, 314] on div "Ship From Syneos Health Communications-[GEOGRAPHIC_DATA] [GEOGRAPHIC_DATA] Loca…" at bounding box center [416, 364] width 822 height 453
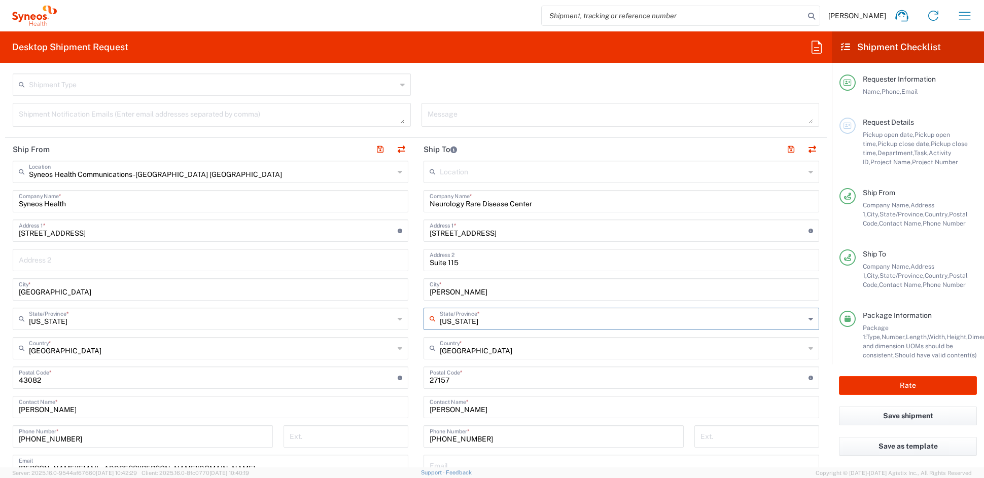
drag, startPoint x: 478, startPoint y: 322, endPoint x: 411, endPoint y: 318, distance: 67.0
click at [416, 318] on main "Location [PERSON_NAME] LLC-[GEOGRAPHIC_DATA] [GEOGRAPHIC_DATA] [GEOGRAPHIC_DATA…" at bounding box center [621, 374] width 411 height 426
click at [440, 300] on span "[US_STATE]" at bounding box center [614, 299] width 389 height 16
type input "[US_STATE]"
drag, startPoint x: 447, startPoint y: 380, endPoint x: 402, endPoint y: 378, distance: 45.7
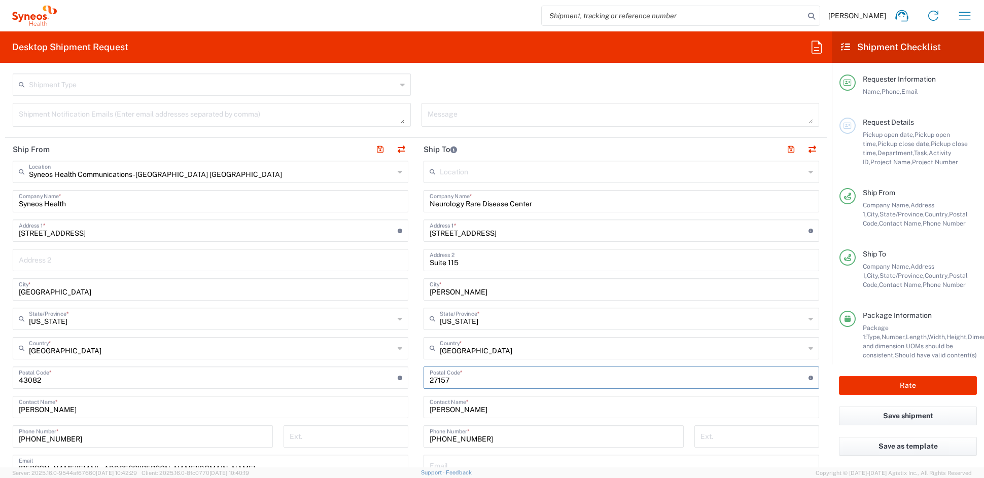
click at [403, 378] on div "Ship From Syneos Health Communications-[GEOGRAPHIC_DATA] [GEOGRAPHIC_DATA] Loca…" at bounding box center [416, 364] width 822 height 453
paste input "76208"
type input "76208"
click at [479, 438] on input "[PHONE_NUMBER]" at bounding box center [554, 436] width 248 height 18
drag, startPoint x: 473, startPoint y: 438, endPoint x: 350, endPoint y: 438, distance: 123.2
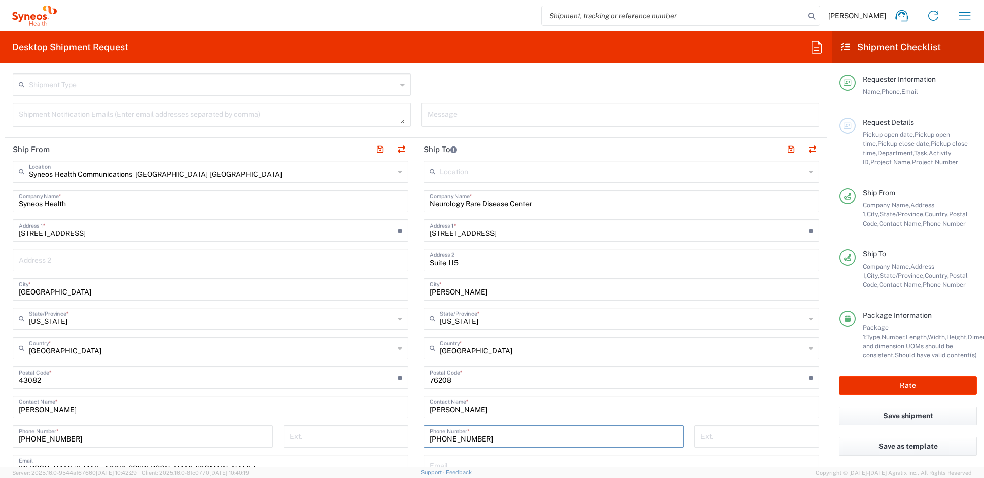
click at [352, 438] on div "Ship From Syneos Health Communications-[GEOGRAPHIC_DATA] [GEOGRAPHIC_DATA] Loca…" at bounding box center [416, 364] width 822 height 453
paste input "9729827411"
click at [438, 438] on input "9729827411" at bounding box center [554, 436] width 248 height 18
click at [455, 438] on input "972-9827411" at bounding box center [554, 436] width 248 height 18
type input "[PHONE_NUMBER]"
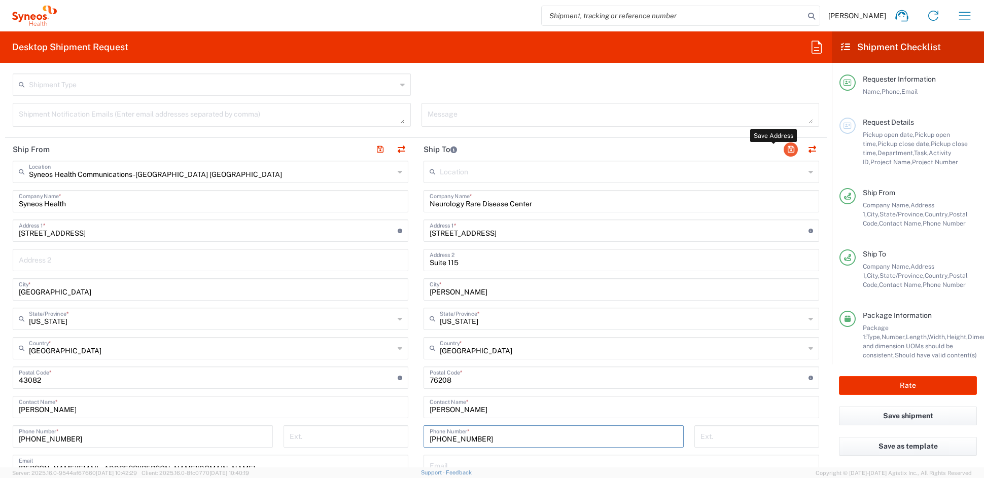
click at [784, 147] on button "button" at bounding box center [791, 150] width 14 height 14
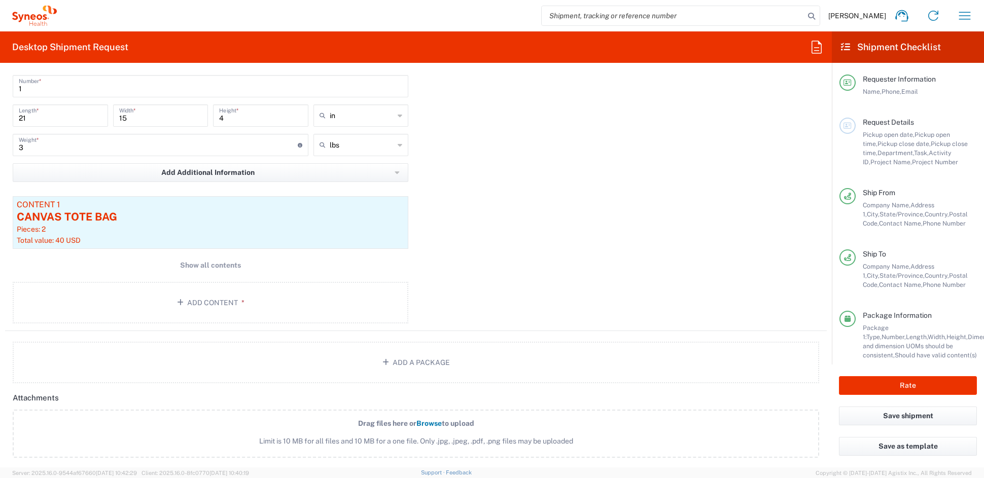
scroll to position [935, 0]
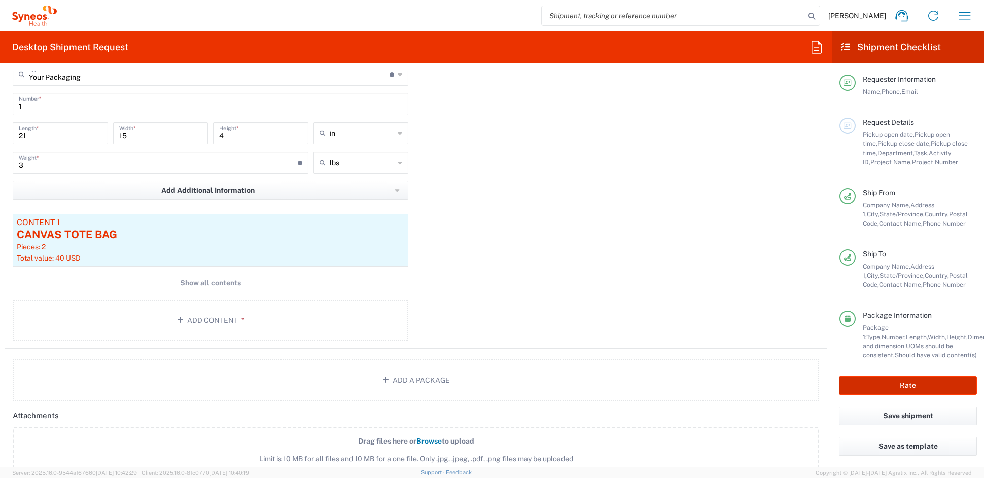
click at [895, 380] on button "Rate" at bounding box center [908, 385] width 138 height 19
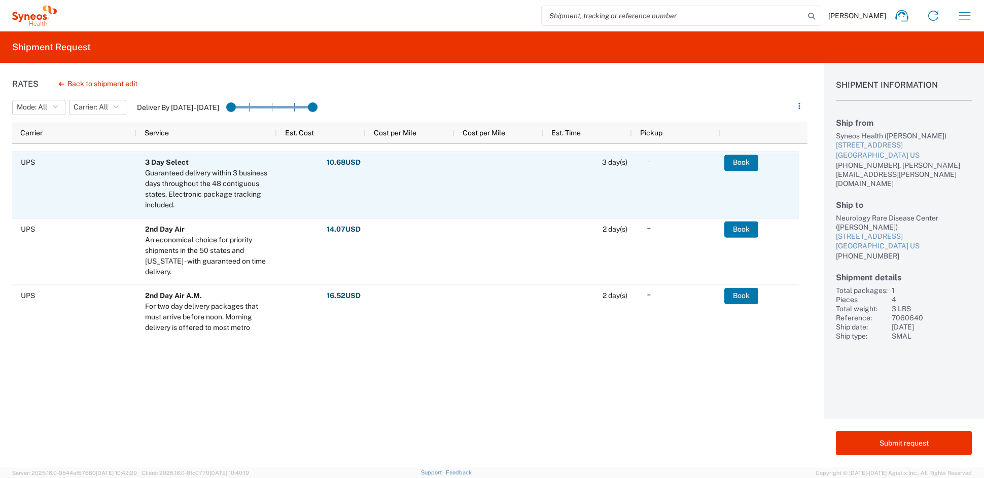
scroll to position [114, 0]
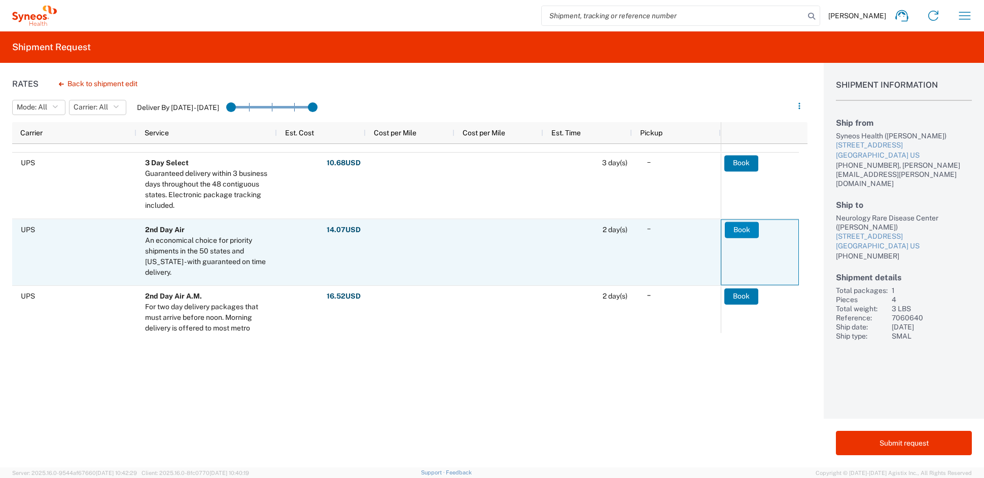
click at [742, 228] on button "Book" at bounding box center [742, 230] width 34 height 16
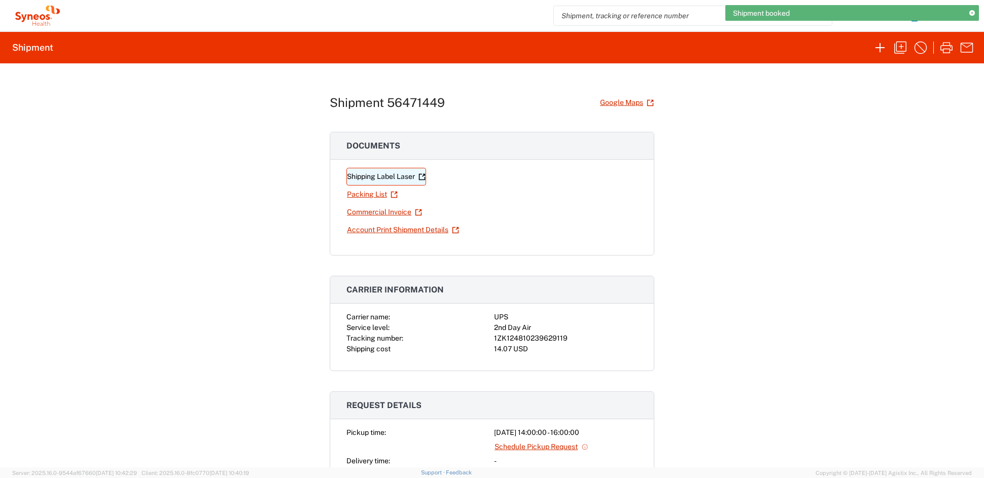
click at [395, 175] on link "Shipping Label Laser" at bounding box center [386, 177] width 80 height 18
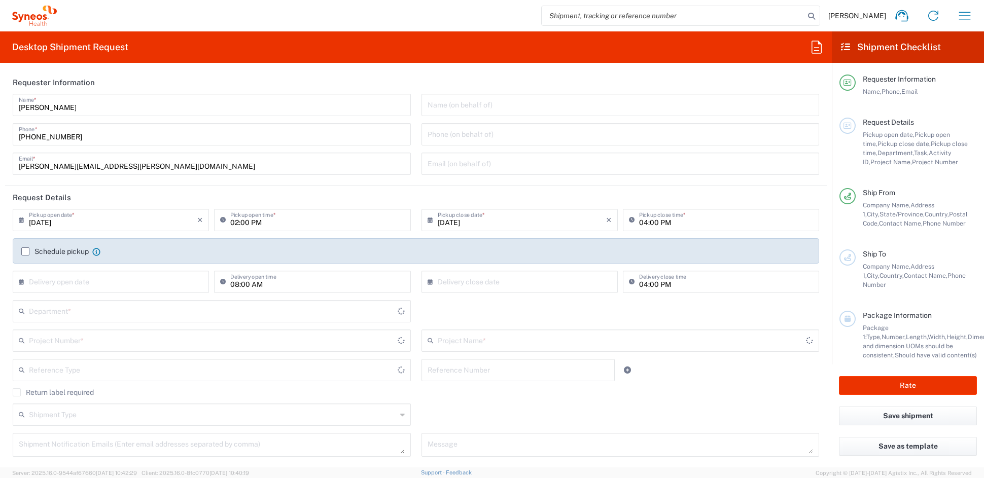
type input "[US_STATE]"
type input "[GEOGRAPHIC_DATA]"
type input "6156"
type input "Syneos Health Communications-[GEOGRAPHIC_DATA] [GEOGRAPHIC_DATA]"
click at [90, 343] on input "text" at bounding box center [213, 340] width 368 height 18
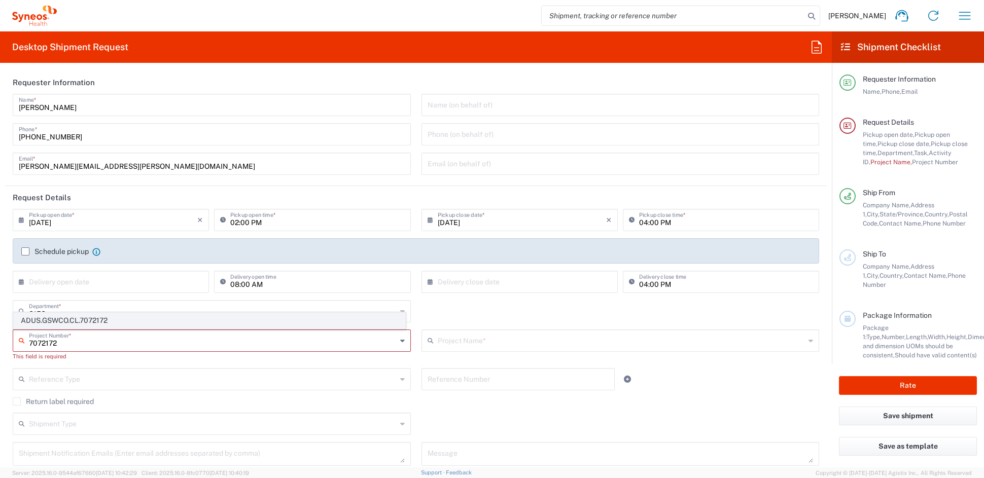
click at [87, 318] on span "ADUS.GSWCO.CL.7072172" at bounding box center [210, 321] width 392 height 16
type input "ADUS.GSWCO.CL.7072172"
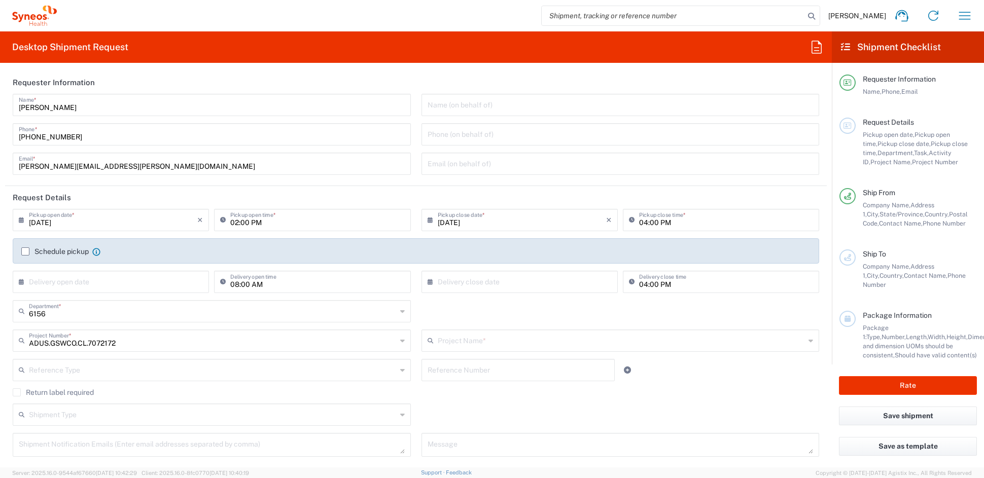
type input "Takeda.TAKTAE.25.7072172"
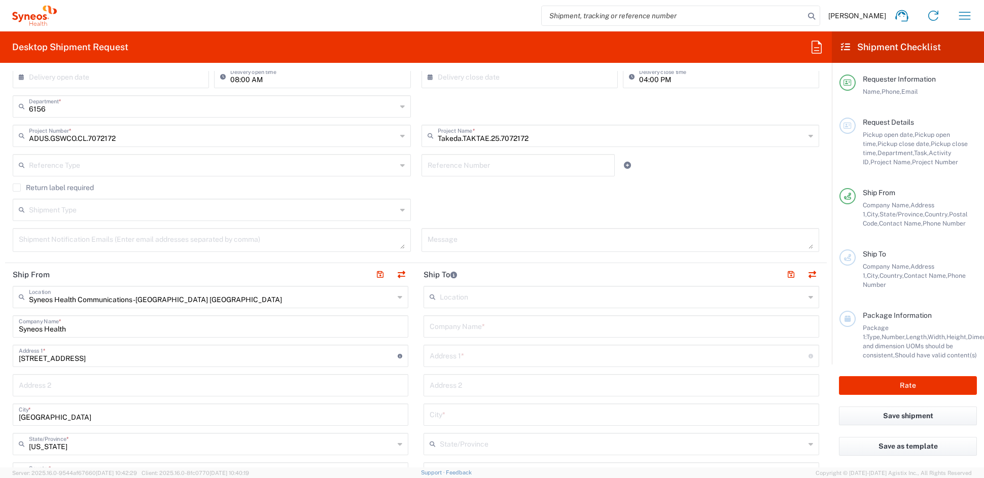
scroll to position [214, 0]
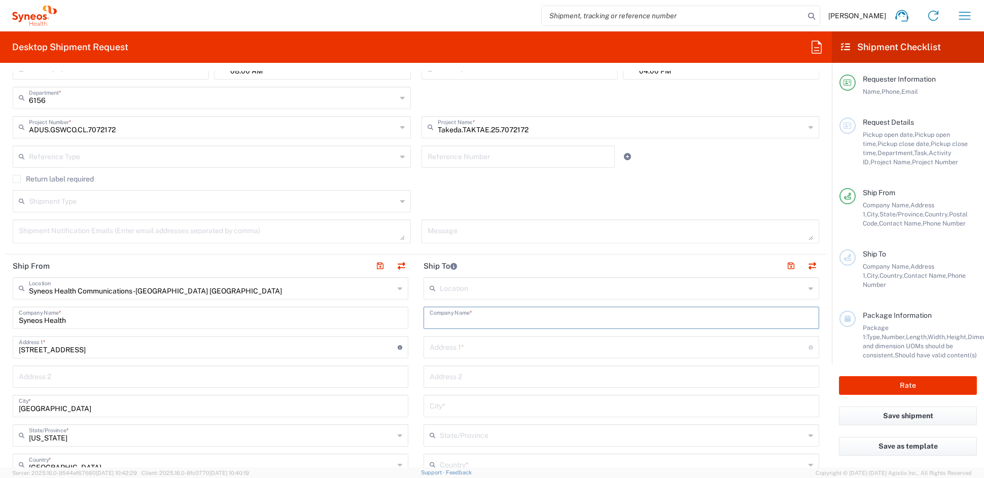
click at [477, 321] on input "text" at bounding box center [621, 317] width 383 height 18
paste input "Takeda Pharmaceuticals International"
type input "Takeda Pharmaceuticals International"
click at [456, 348] on input "text" at bounding box center [619, 347] width 379 height 18
paste input "1200 Lakeside Dr"
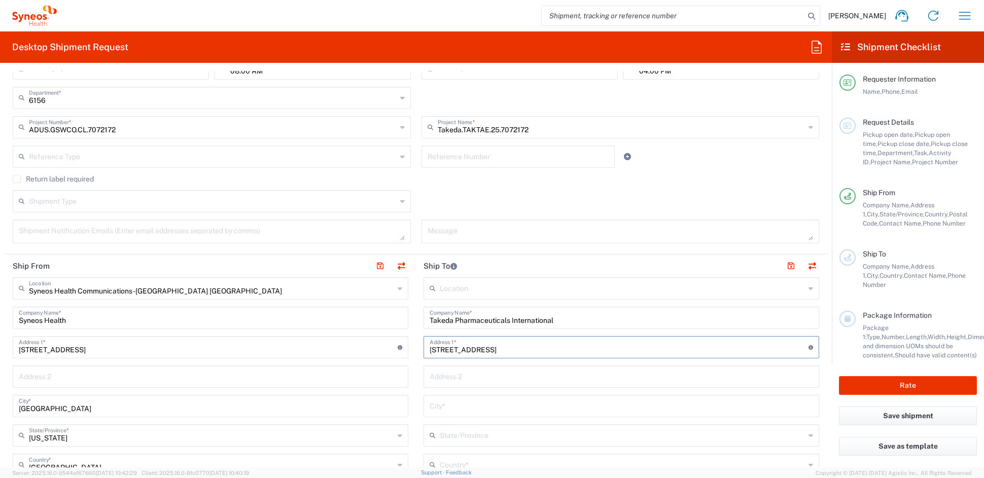
type input "1200 Lakeside Dr"
click at [450, 407] on input "text" at bounding box center [621, 406] width 383 height 18
paste input "Bannockburn"
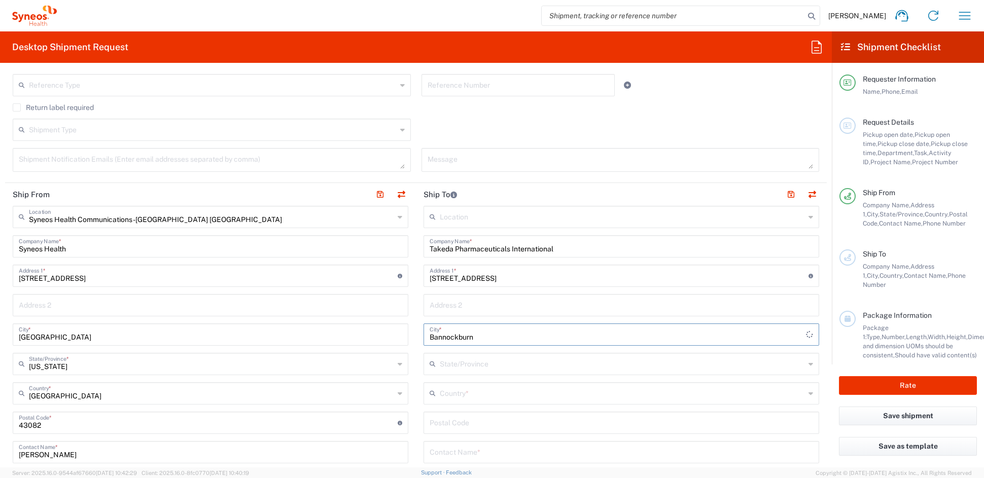
scroll to position [290, 0]
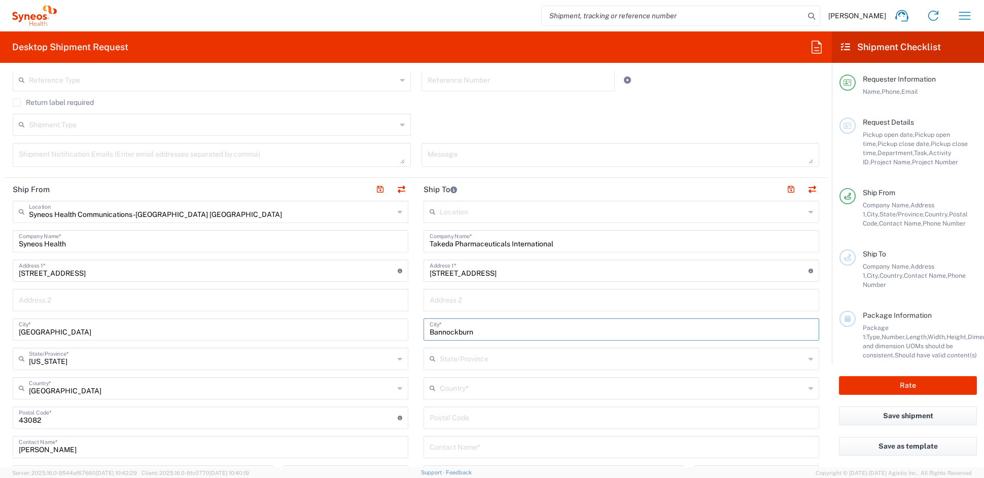
type input "Bannockburn"
click at [492, 364] on input "text" at bounding box center [622, 358] width 365 height 18
type input "I"
type input "Ill"
click at [468, 419] on input "undefined" at bounding box center [621, 417] width 383 height 18
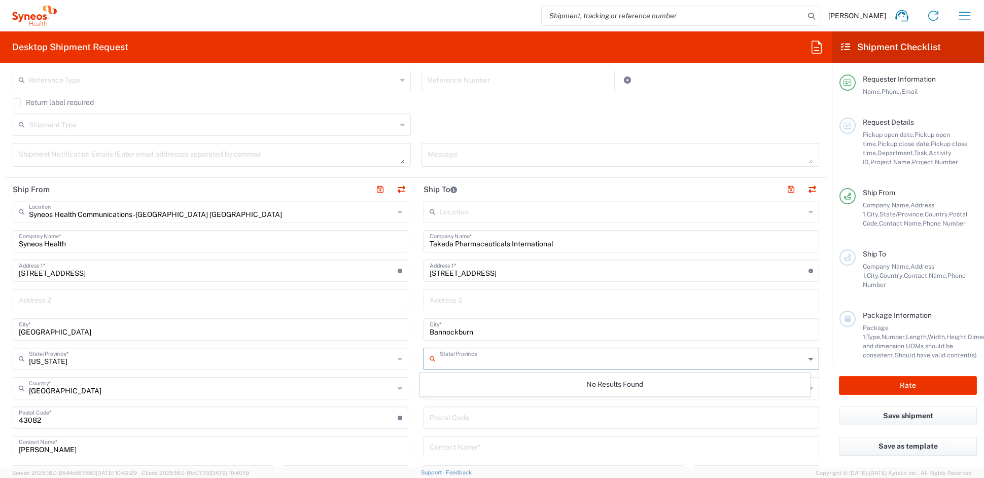
click at [434, 357] on div "State/Province" at bounding box center [621, 359] width 396 height 22
type input "I"
click at [808, 359] on icon at bounding box center [810, 359] width 5 height 16
click at [808, 360] on icon at bounding box center [810, 359] width 5 height 16
type input "I"
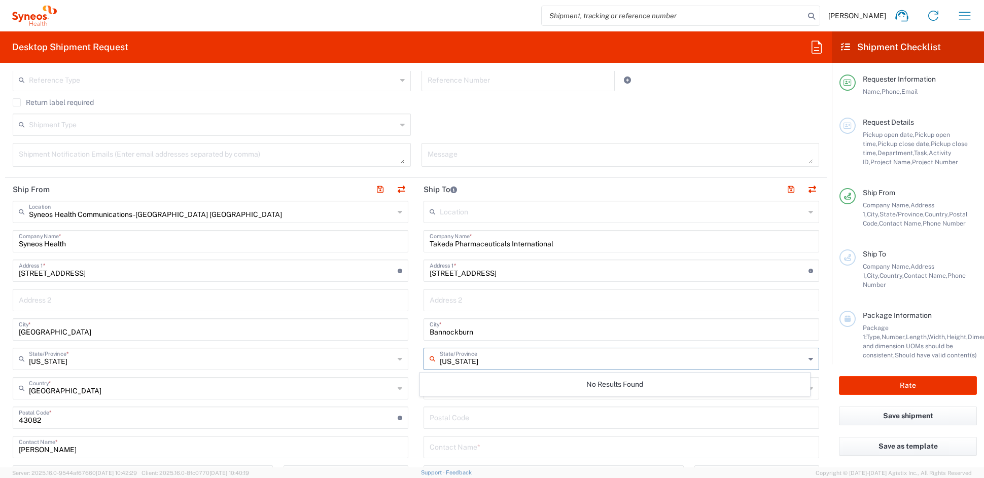
type input "illinois"
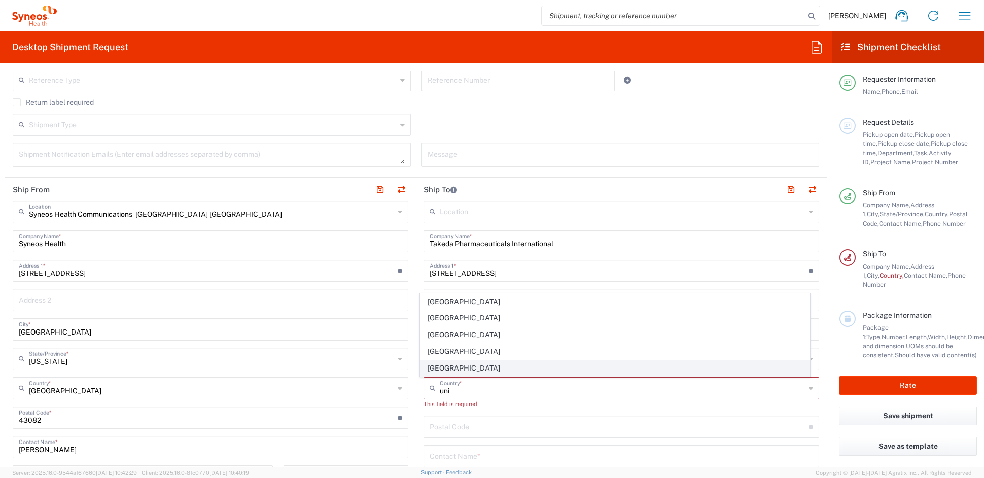
click at [439, 363] on span "[GEOGRAPHIC_DATA]" at bounding box center [614, 369] width 389 height 16
type input "[GEOGRAPHIC_DATA]"
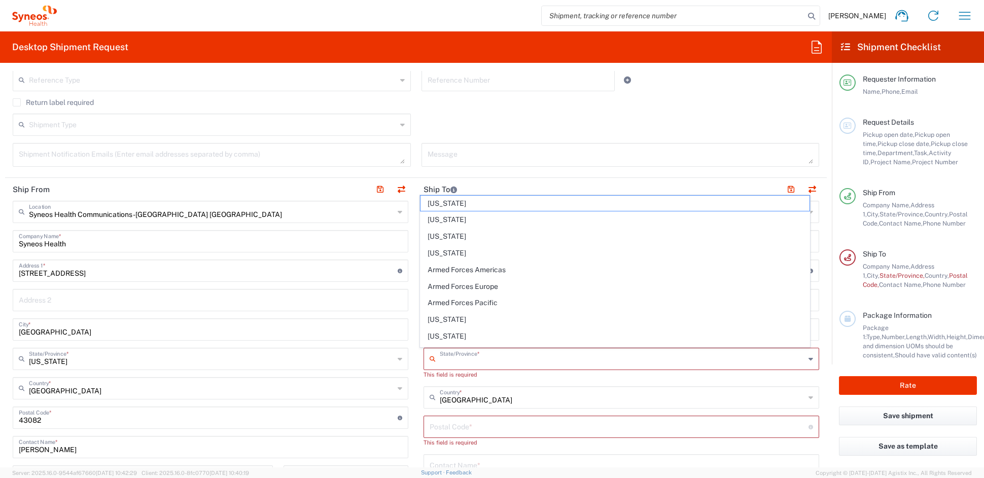
click at [458, 362] on input "text" at bounding box center [622, 358] width 365 height 18
click at [446, 336] on span "[US_STATE]" at bounding box center [614, 339] width 389 height 16
type input "[US_STATE]"
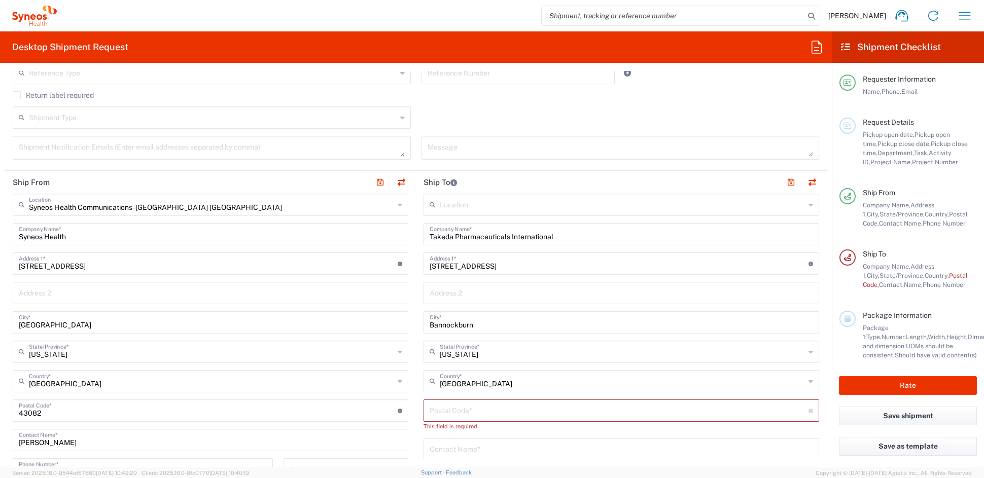
scroll to position [300, 0]
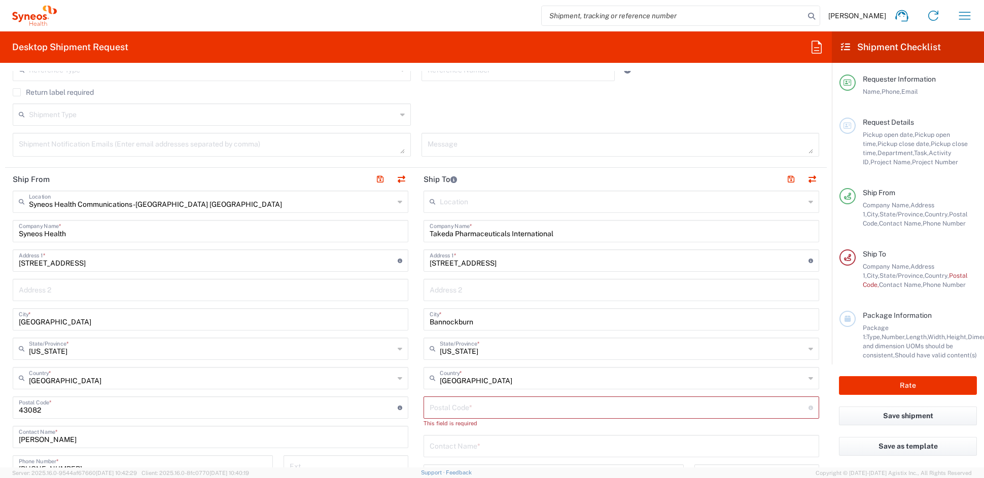
click at [446, 408] on input "undefined" at bounding box center [619, 407] width 379 height 18
paste input "60015"
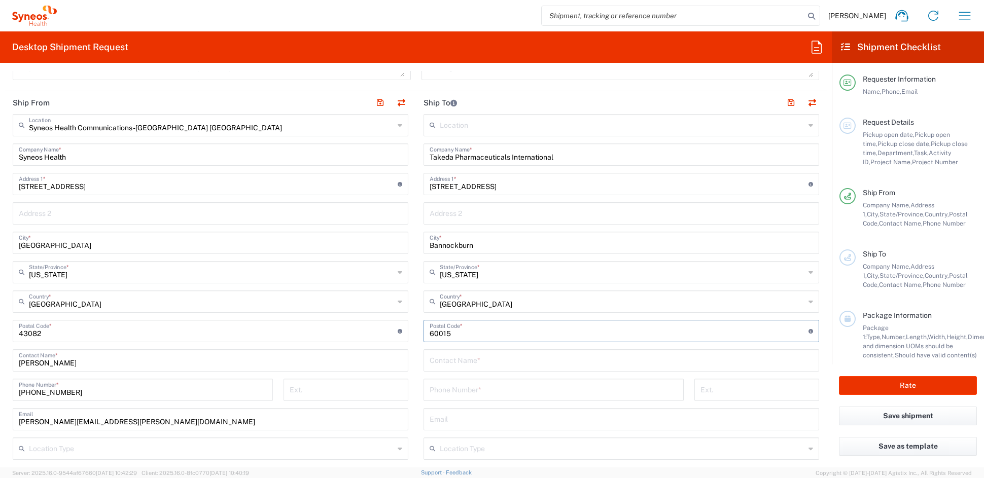
scroll to position [377, 0]
type input "60015"
click at [472, 363] on input "text" at bounding box center [621, 359] width 383 height 18
paste input "Susan Kondik"
type input "Susan Kondik"
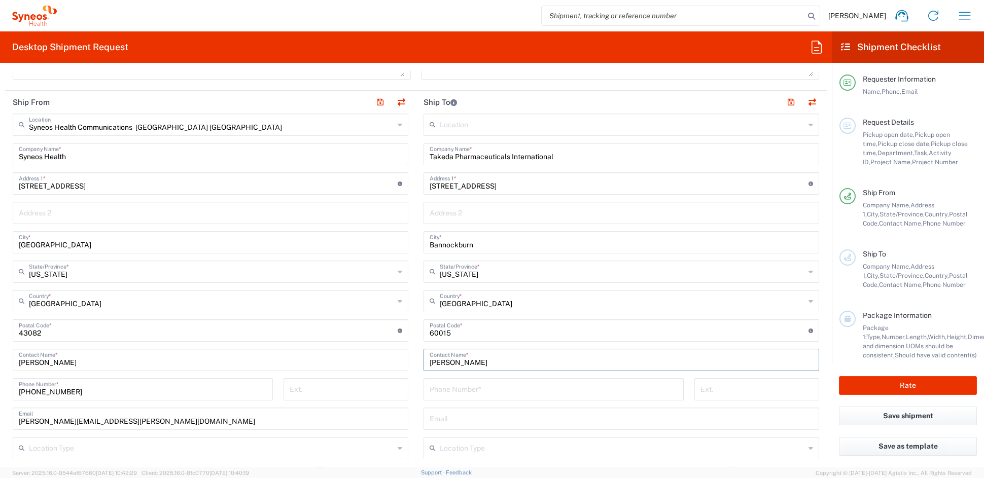
click at [477, 393] on input "tel" at bounding box center [554, 389] width 248 height 18
paste input "508 902 7152"
drag, startPoint x: 442, startPoint y: 391, endPoint x: 460, endPoint y: 395, distance: 18.6
click at [442, 392] on input "508 902 7152" at bounding box center [554, 389] width 248 height 18
type input "508-902-7152"
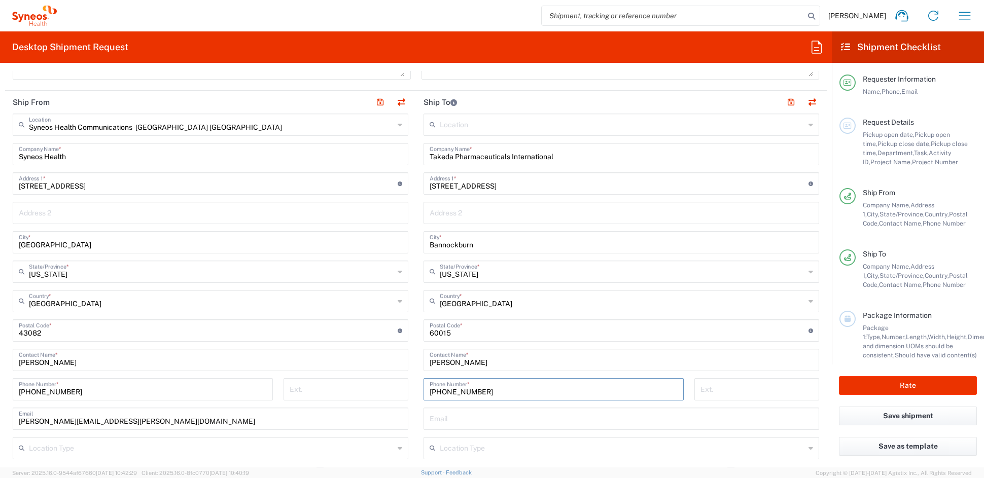
click at [479, 453] on input "text" at bounding box center [622, 448] width 365 height 18
click at [454, 407] on span "Business (General)" at bounding box center [614, 412] width 389 height 16
type input "Business (General)"
click at [784, 98] on button "button" at bounding box center [791, 102] width 14 height 14
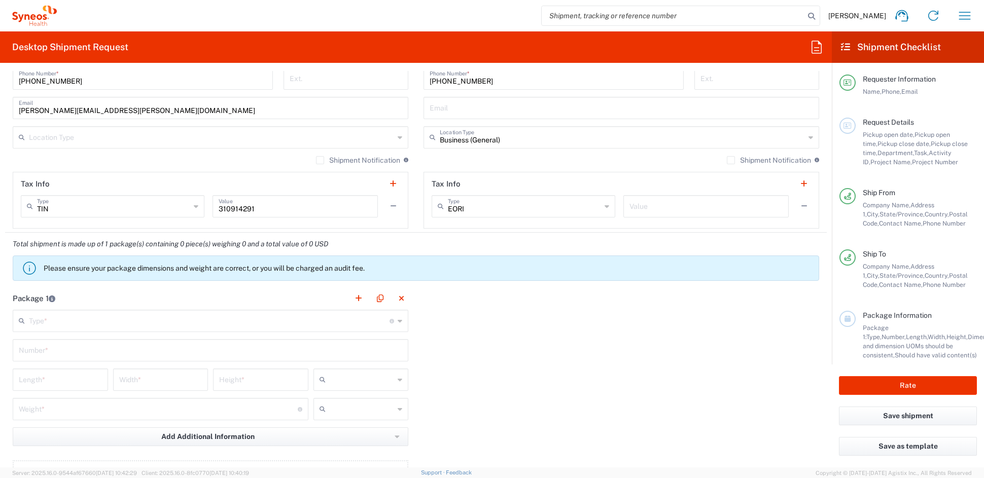
scroll to position [693, 0]
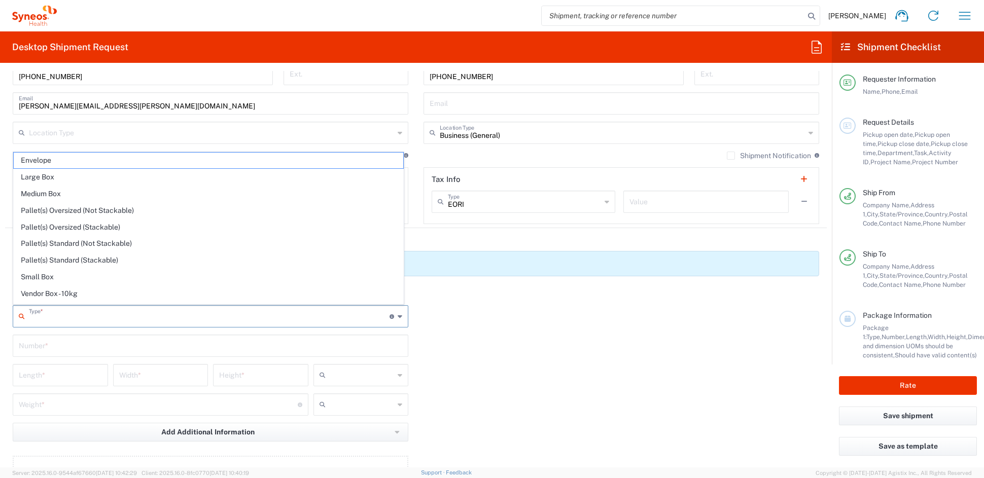
click at [95, 318] on input "text" at bounding box center [209, 316] width 361 height 18
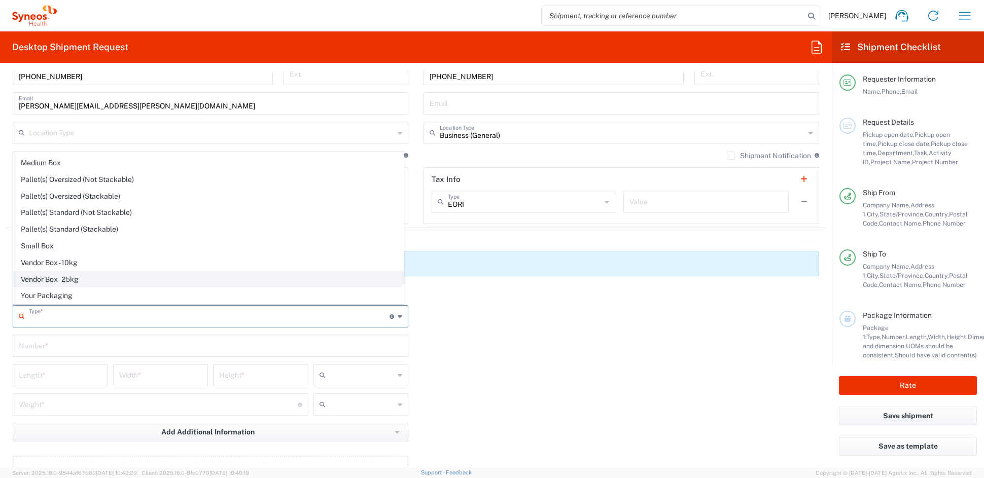
scroll to position [0, 0]
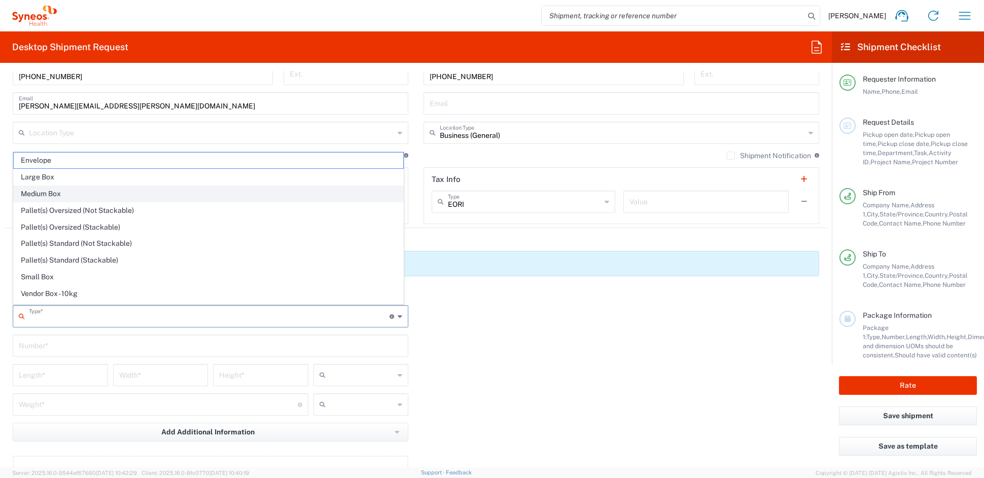
click at [48, 193] on span "Medium Box" at bounding box center [208, 194] width 389 height 16
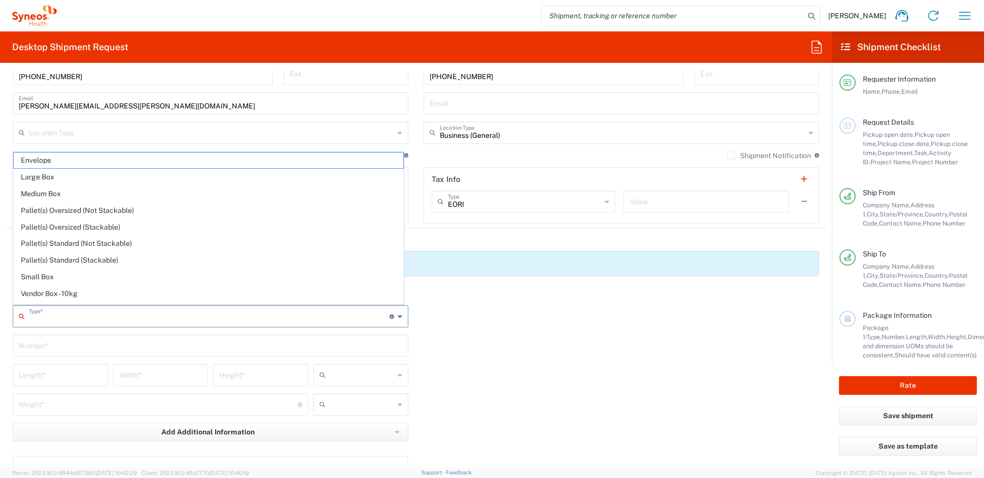
type input "Medium Box"
type input "13"
type input "11.5"
type input "2.5"
type input "in"
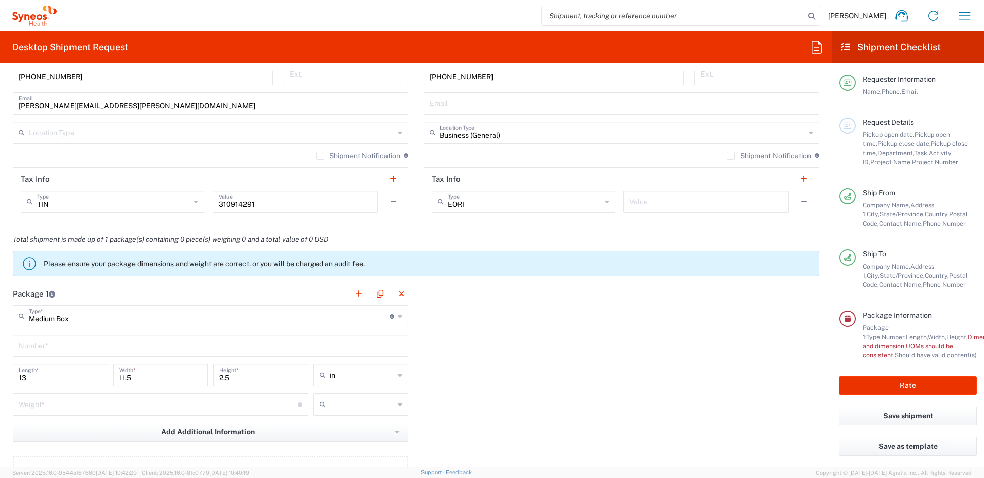
click at [60, 344] on input "text" at bounding box center [210, 345] width 383 height 18
type input "1"
click at [58, 404] on input "number" at bounding box center [158, 404] width 279 height 18
type input "5"
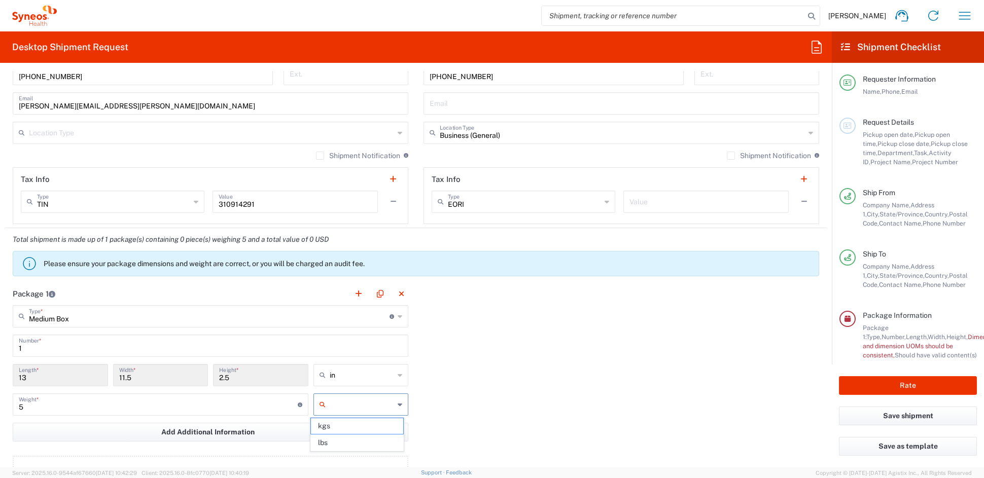
click at [351, 407] on input "text" at bounding box center [362, 405] width 65 height 16
click at [344, 447] on span "lbs" at bounding box center [357, 443] width 92 height 16
type input "lbs"
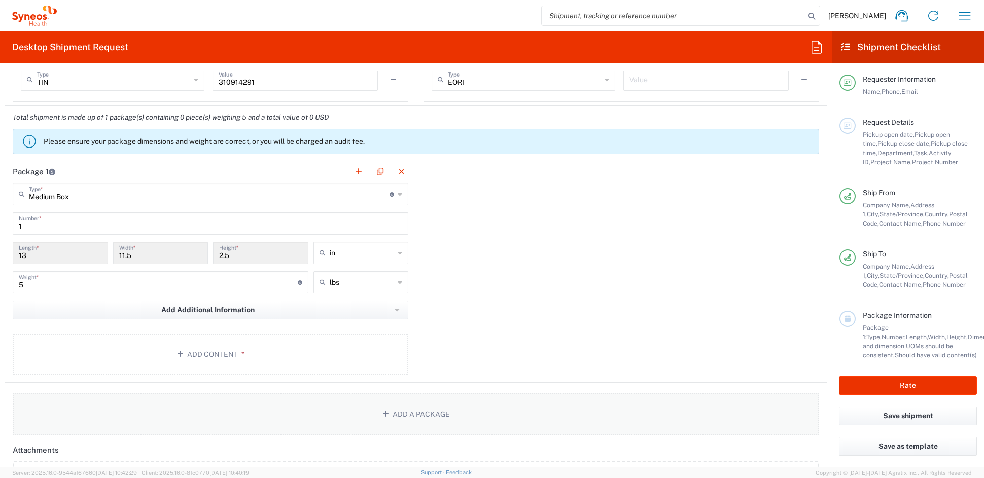
scroll to position [825, 0]
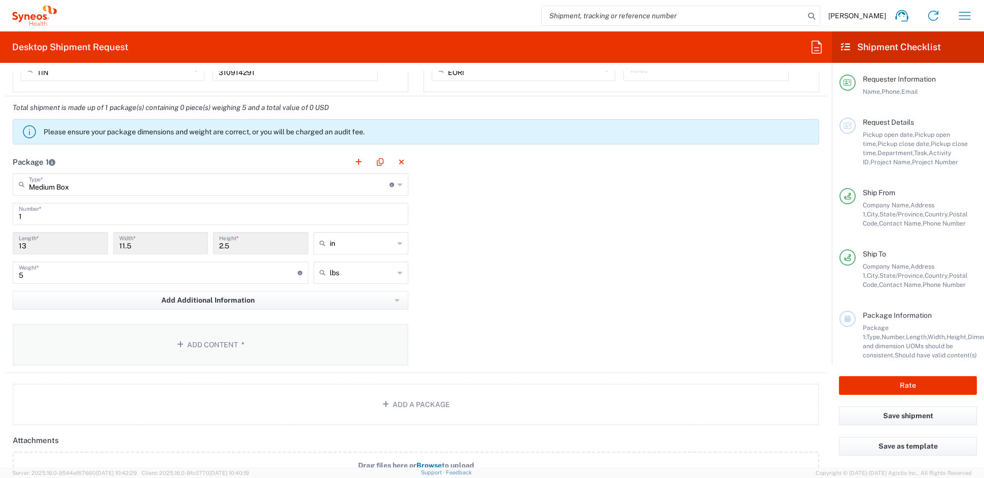
click at [224, 344] on button "Add Content *" at bounding box center [211, 345] width 396 height 42
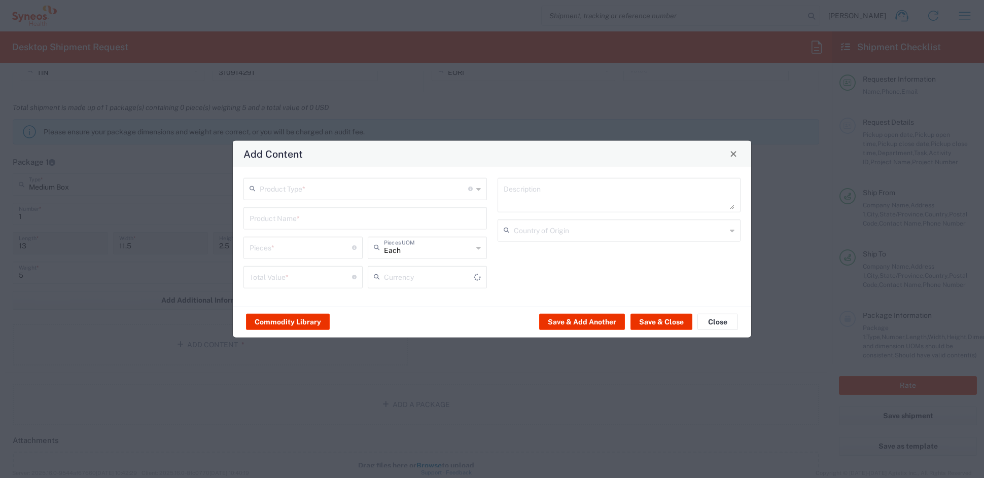
type input "US Dollar"
click at [309, 187] on input "text" at bounding box center [364, 188] width 208 height 18
click at [288, 213] on span "Documents" at bounding box center [364, 211] width 241 height 16
type input "Documents"
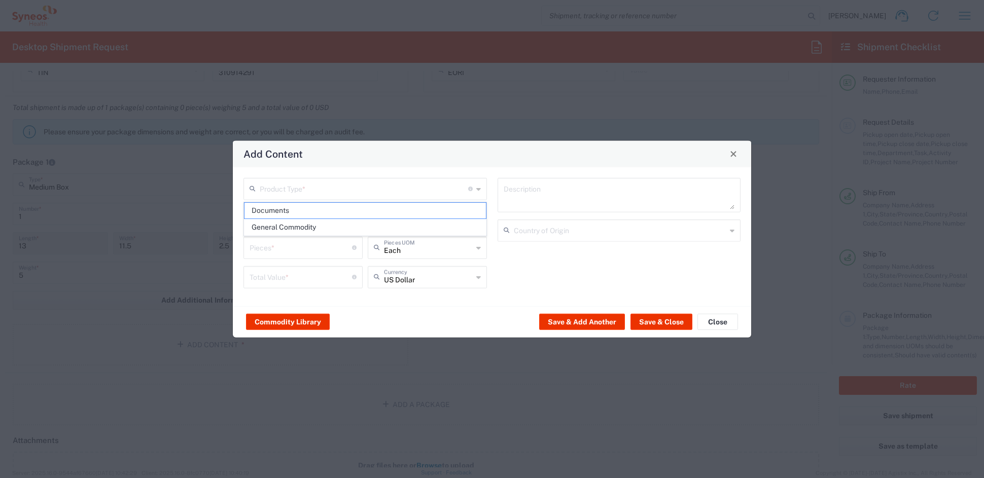
type input "1"
type textarea "Documents"
drag, startPoint x: 266, startPoint y: 249, endPoint x: 222, endPoint y: 250, distance: 44.1
click at [224, 249] on div "Add Content Documents Product Type * Document: Paper document generated interna…" at bounding box center [492, 239] width 984 height 478
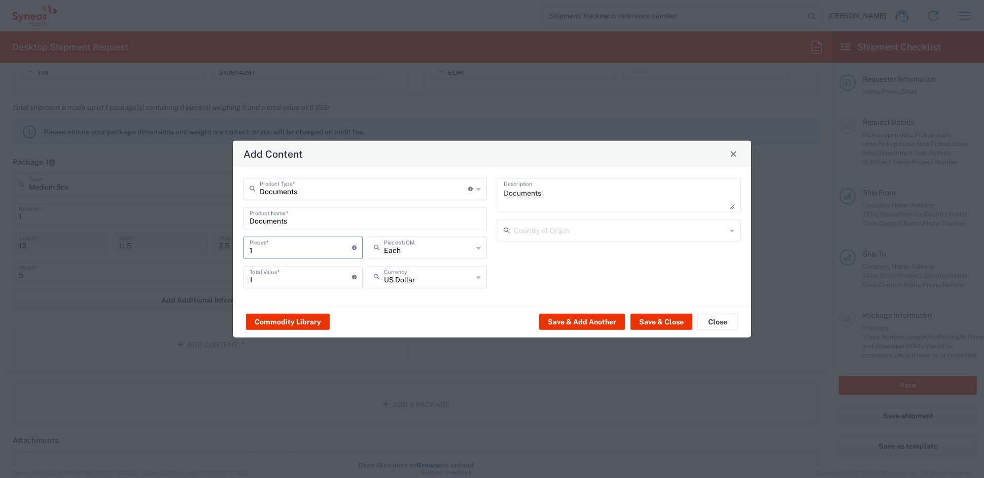
type input "15"
drag, startPoint x: 268, startPoint y: 277, endPoint x: 264, endPoint y: 279, distance: 5.2
click at [267, 277] on input "15" at bounding box center [301, 276] width 102 height 18
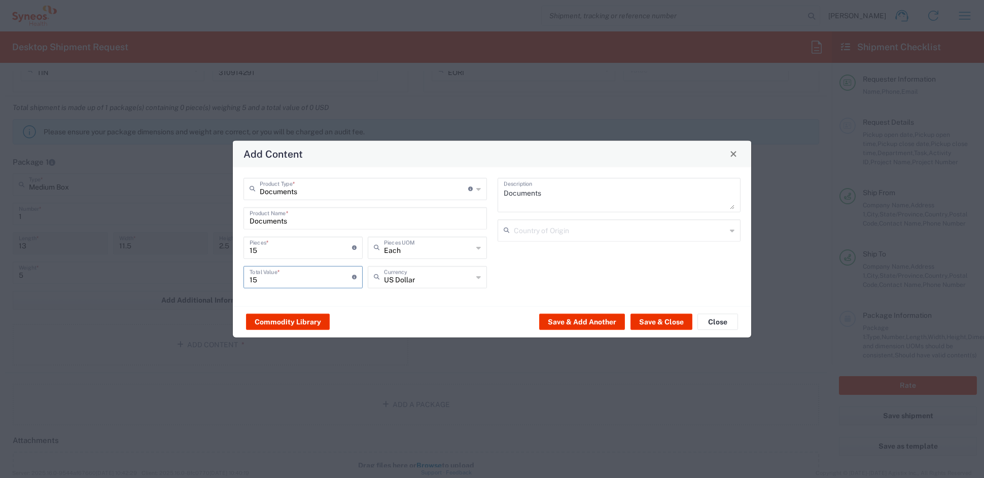
drag, startPoint x: 262, startPoint y: 280, endPoint x: 219, endPoint y: 279, distance: 43.1
click at [220, 277] on div "Add Content Documents Product Type * Document: Paper document generated interna…" at bounding box center [492, 239] width 984 height 478
type input "60"
click at [673, 321] on button "Save & Close" at bounding box center [661, 322] width 62 height 16
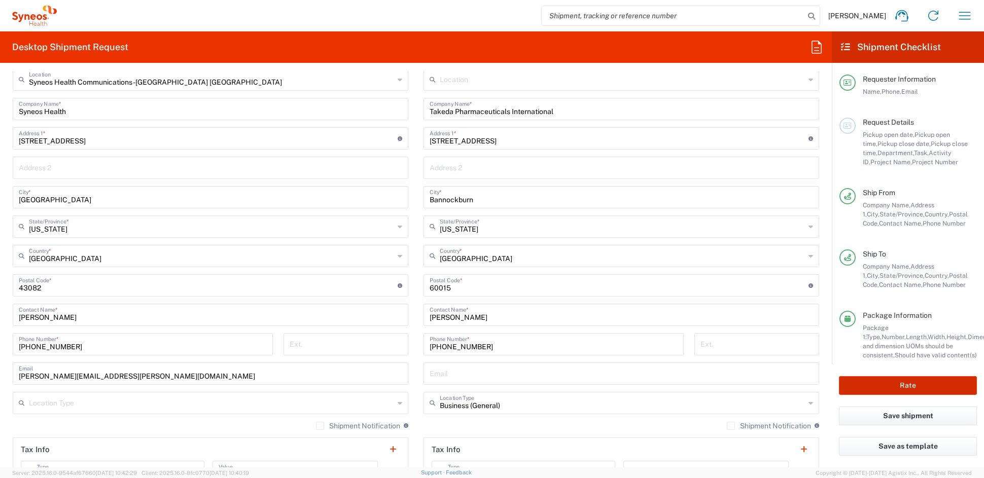
scroll to position [420, 0]
click at [902, 385] on button "Rate" at bounding box center [908, 385] width 138 height 19
type input "ADUS.GSWCO.CL.7072172"
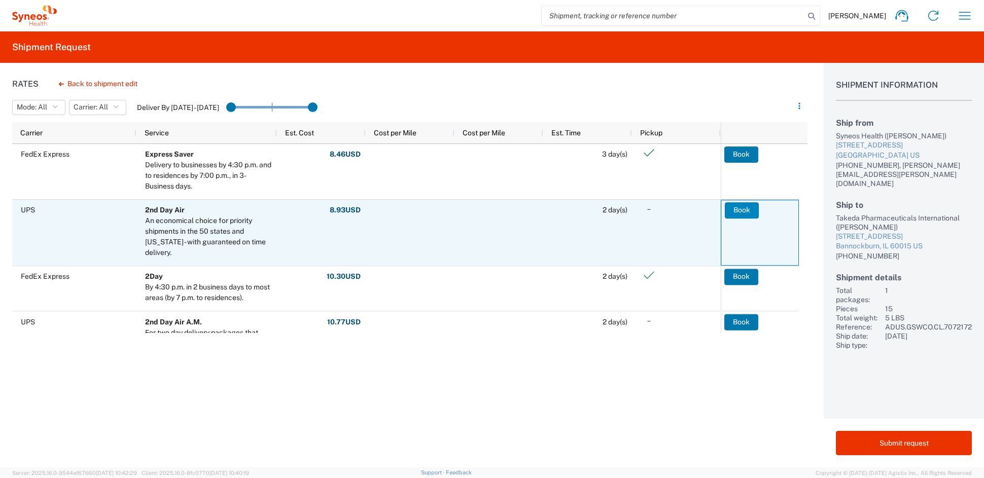
click at [740, 208] on button "Book" at bounding box center [742, 210] width 34 height 16
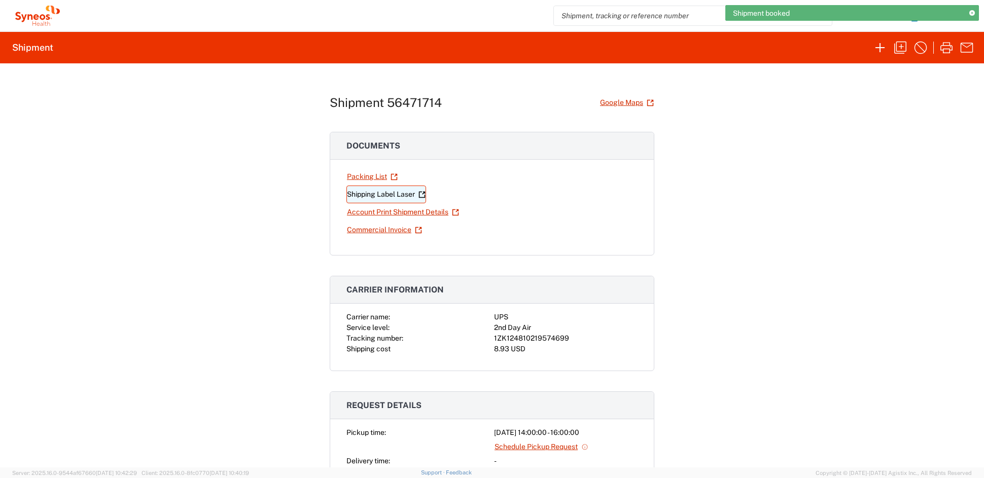
click at [376, 194] on link "Shipping Label Laser" at bounding box center [386, 195] width 80 height 18
